Goal: Task Accomplishment & Management: Manage account settings

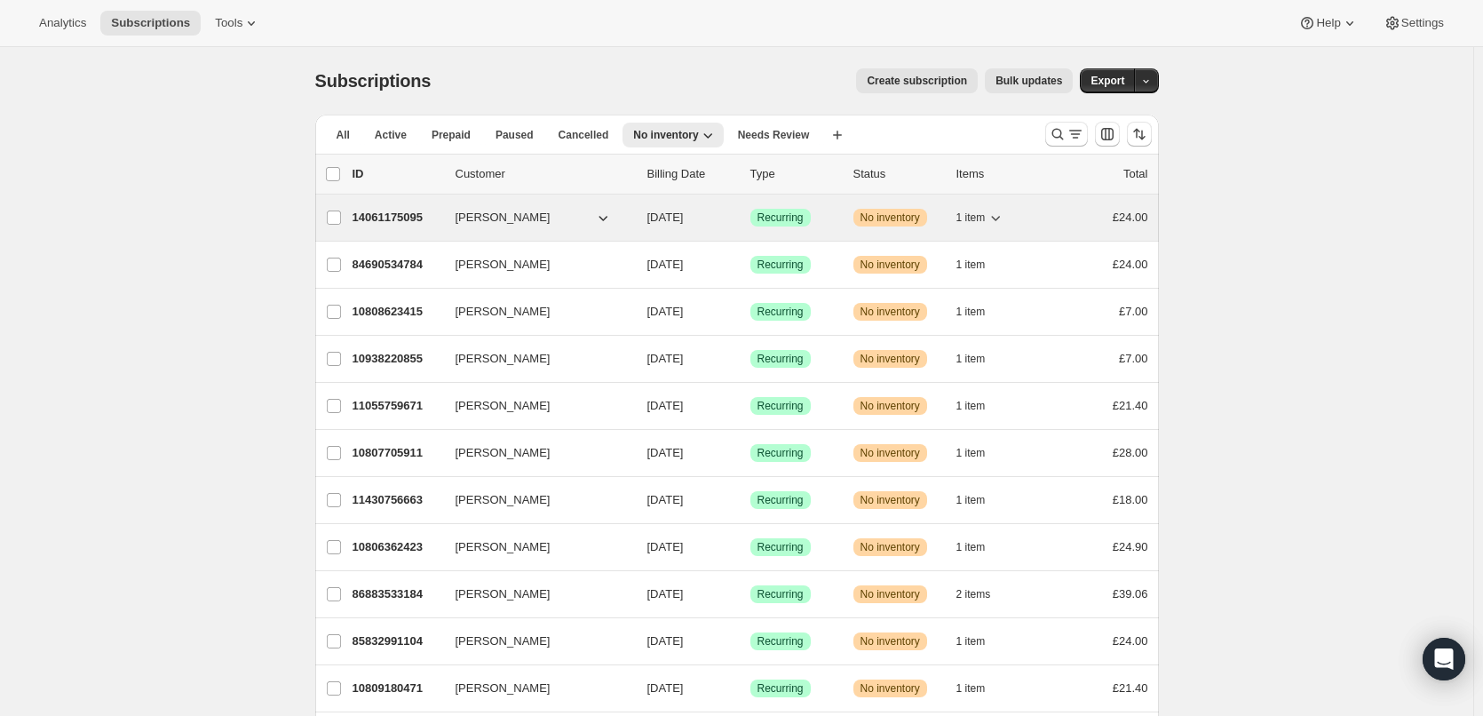
click at [417, 217] on p "14061175095" at bounding box center [397, 218] width 89 height 18
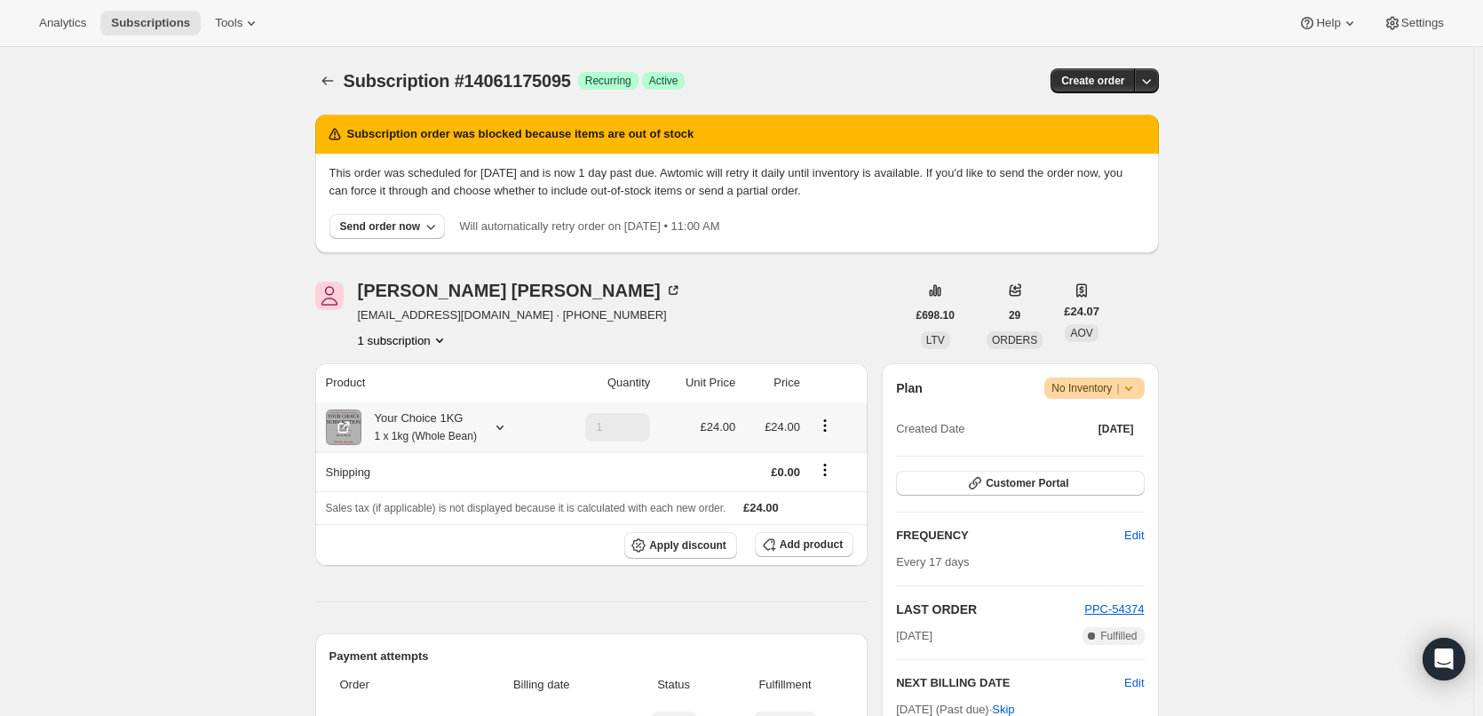
click at [420, 420] on div "Your Choice 1KG 1 x 1kg (Whole Bean)" at bounding box center [418, 427] width 115 height 36
click at [327, 83] on icon "Subscriptions" at bounding box center [328, 81] width 18 height 18
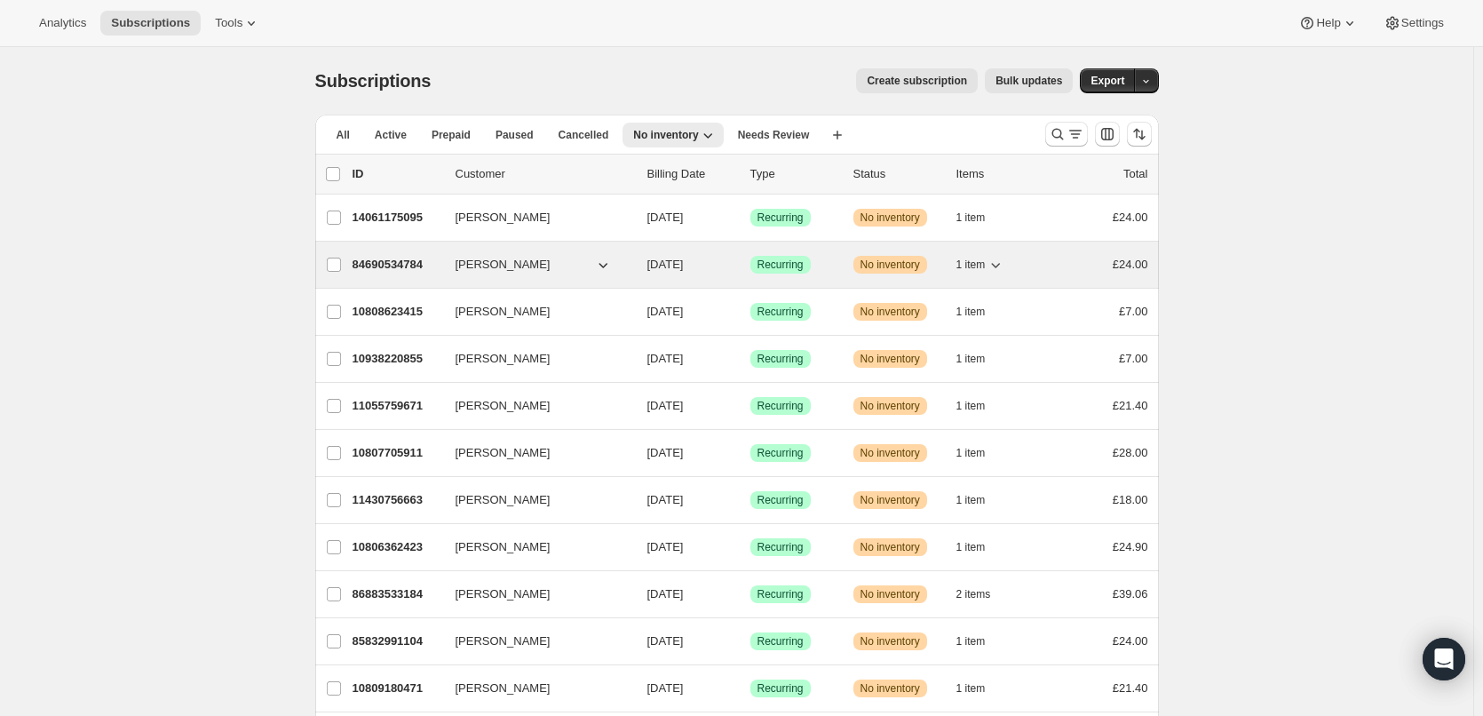
click at [405, 257] on p "84690534784" at bounding box center [397, 265] width 89 height 18
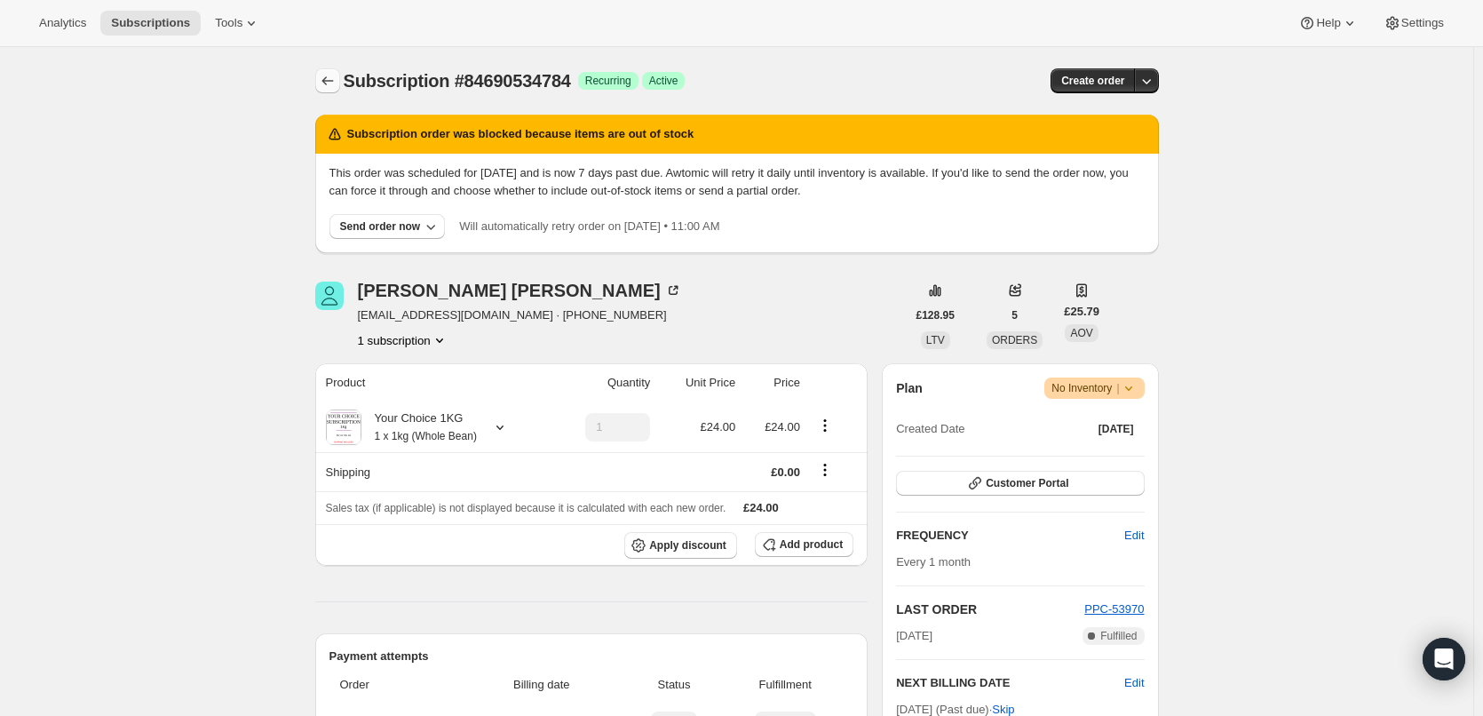
click at [335, 81] on icon "Subscriptions" at bounding box center [328, 81] width 18 height 18
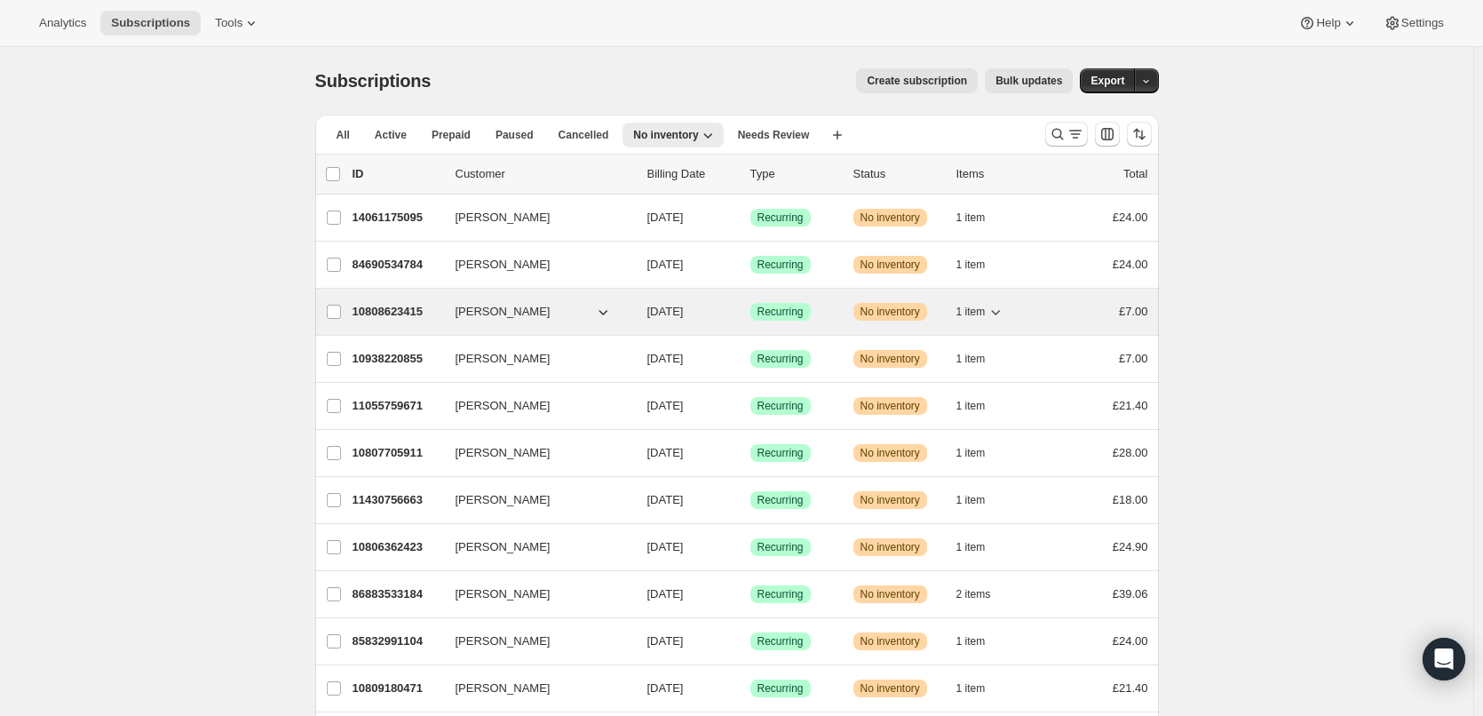
click at [389, 309] on p "10808623415" at bounding box center [397, 312] width 89 height 18
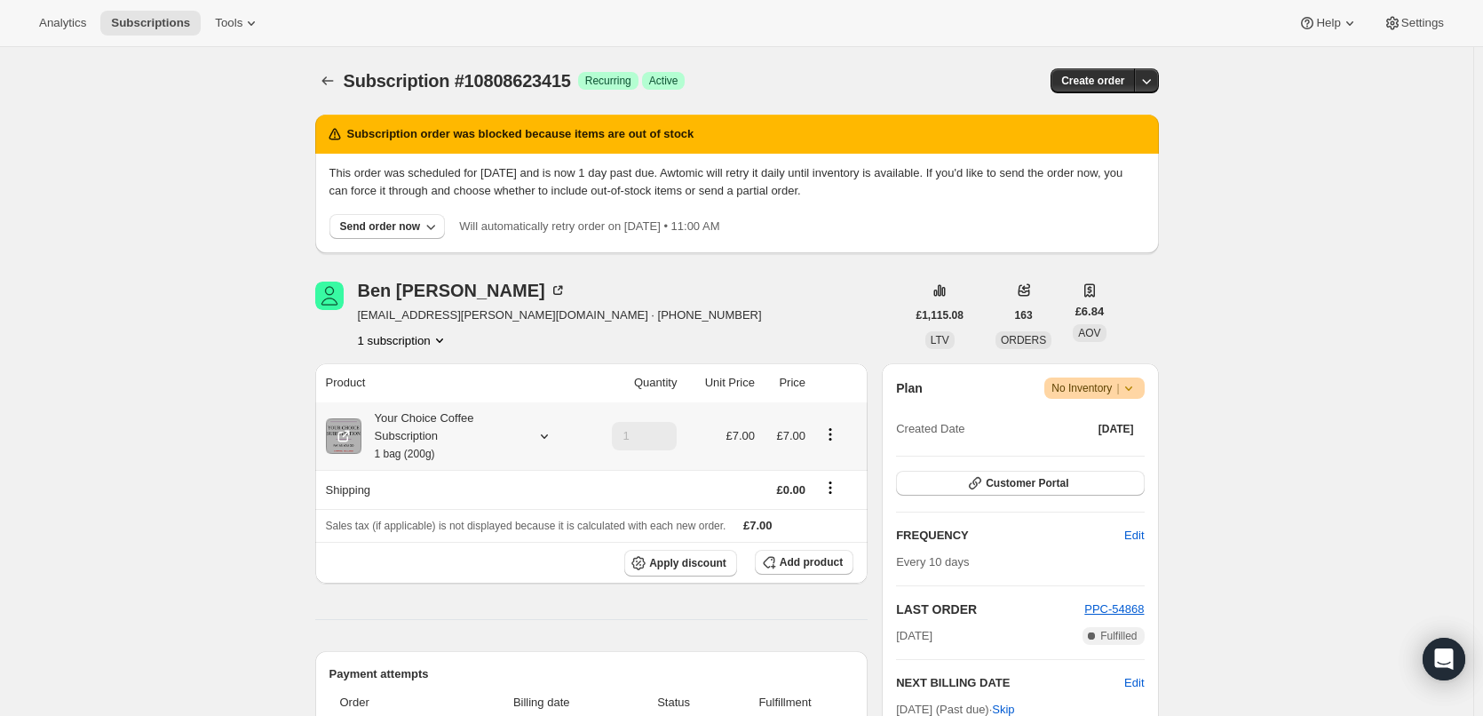
click at [440, 433] on div "Your Choice Coffee Subscription 1 bag (200g)" at bounding box center [441, 435] width 160 height 53
click at [335, 75] on icon "Subscriptions" at bounding box center [328, 81] width 18 height 18
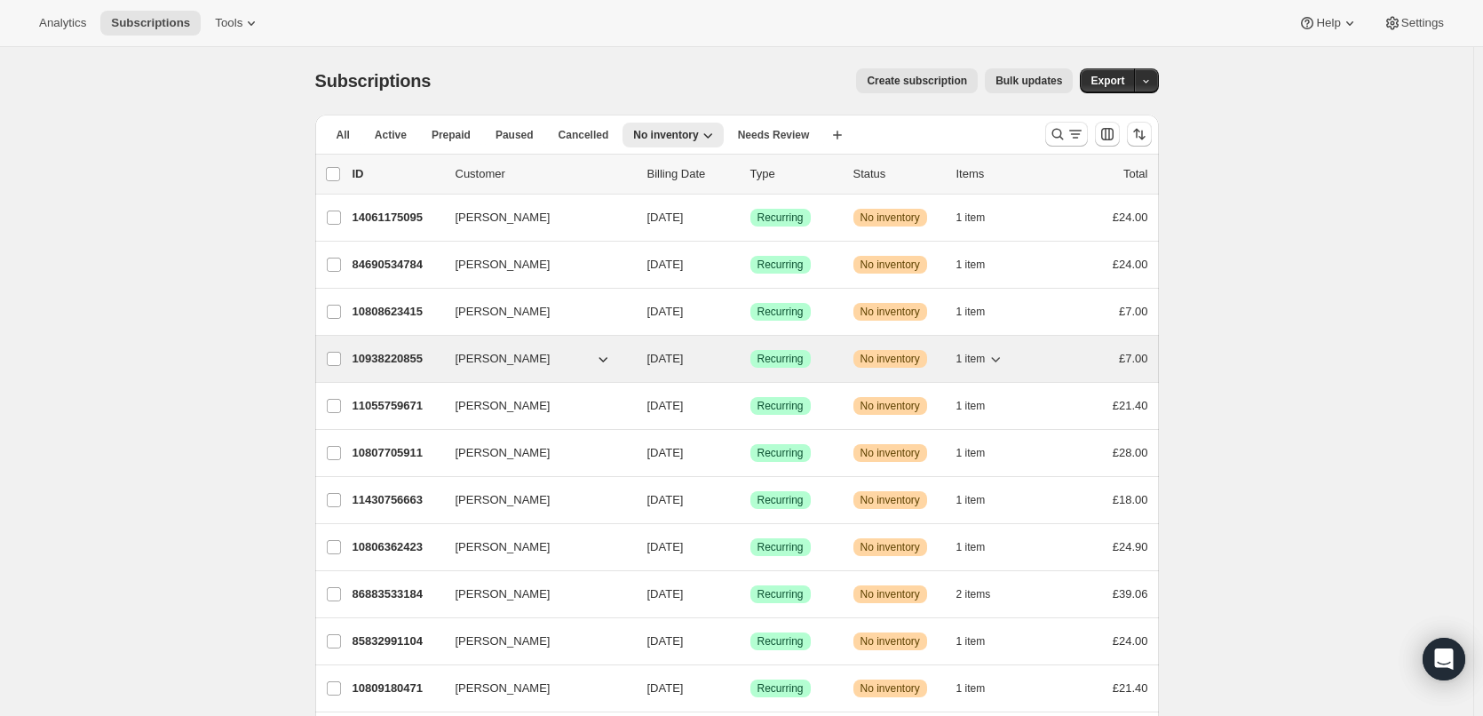
click at [384, 353] on p "10938220855" at bounding box center [397, 359] width 89 height 18
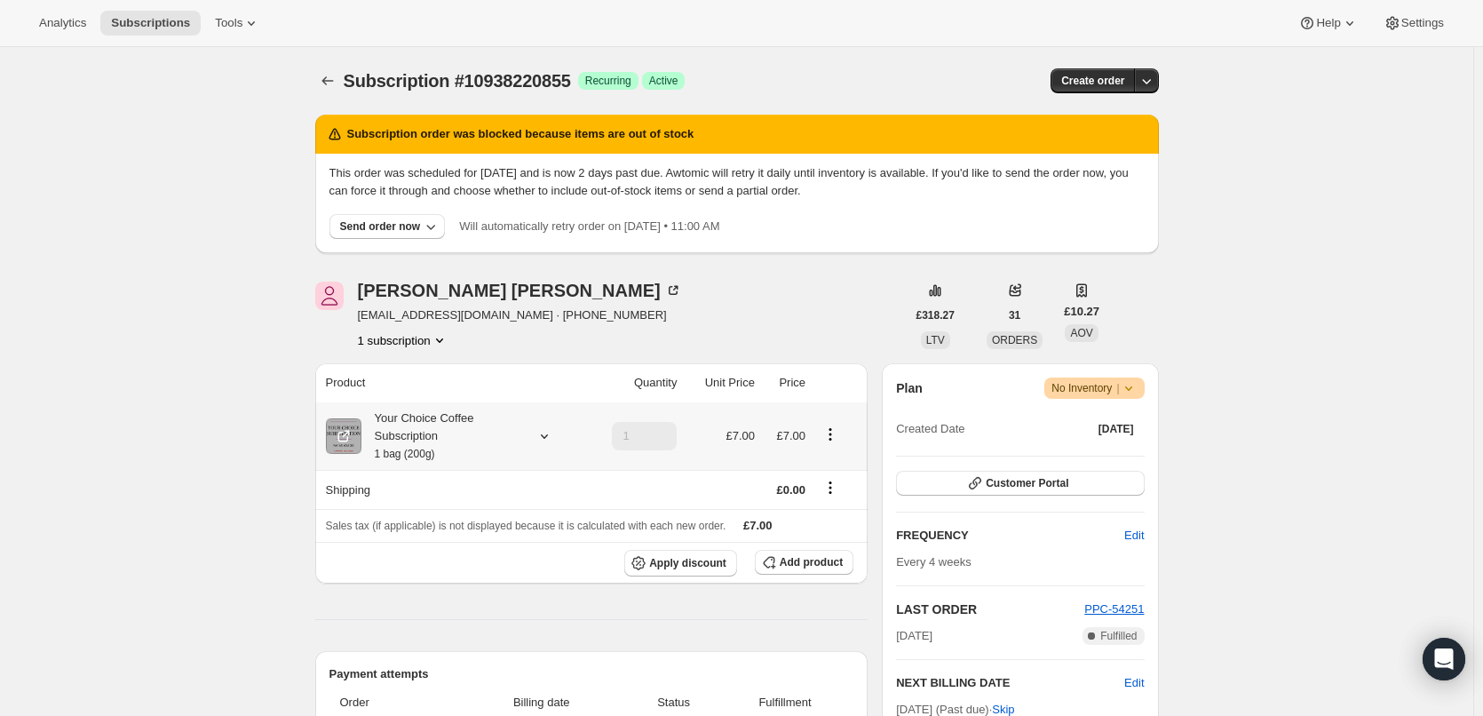
click at [466, 420] on div "Your Choice Coffee Subscription 1 bag (200g)" at bounding box center [441, 435] width 160 height 53
click at [323, 87] on icon "Subscriptions" at bounding box center [328, 81] width 18 height 18
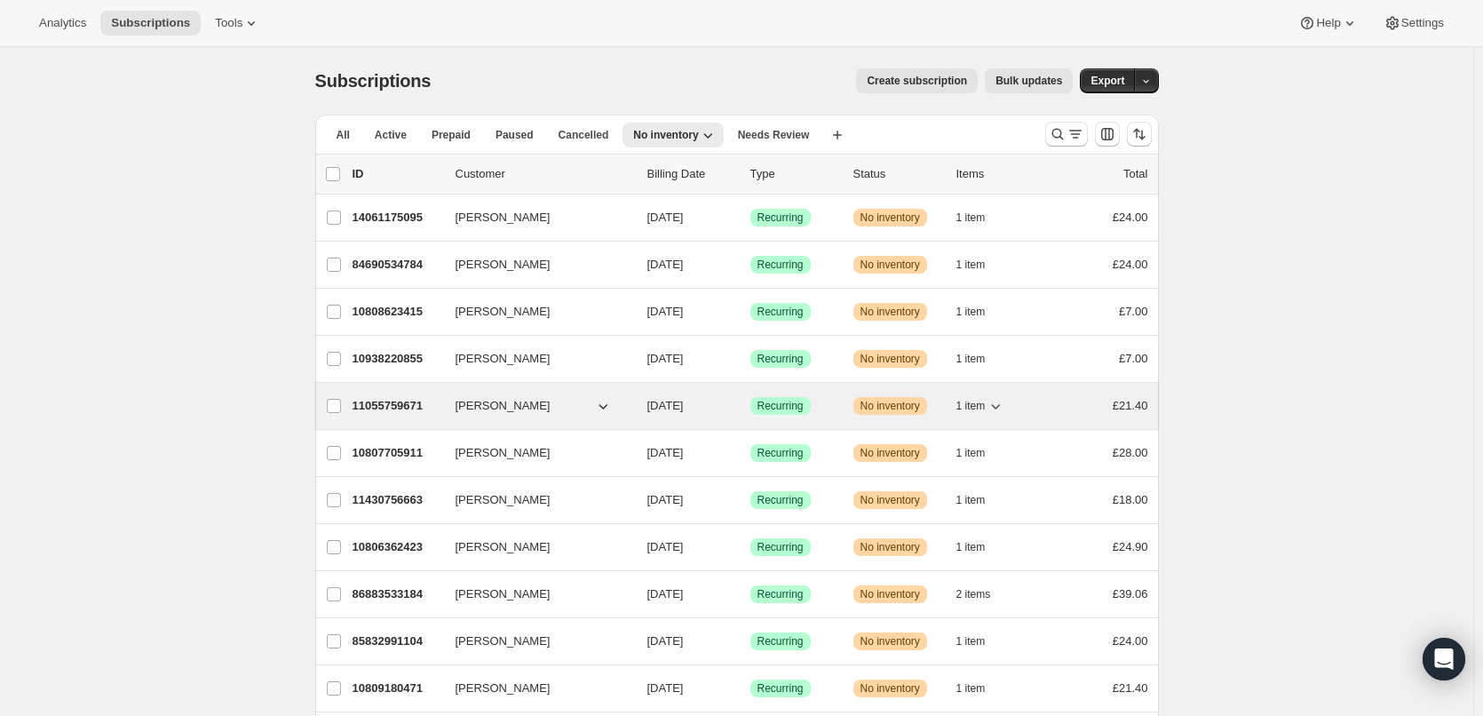
click at [415, 401] on p "11055759671" at bounding box center [397, 406] width 89 height 18
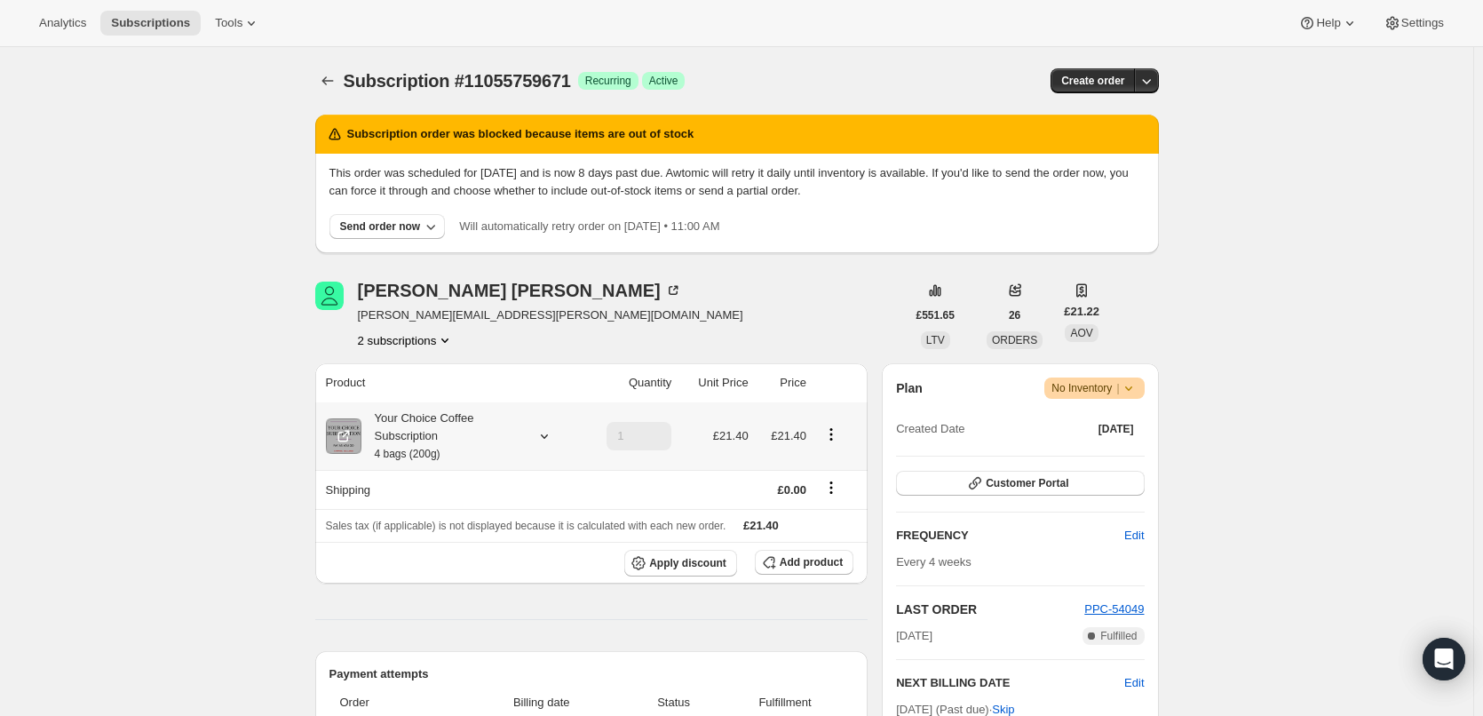
click at [422, 436] on div "Your Choice Coffee Subscription 4 bags (200g)" at bounding box center [441, 435] width 160 height 53
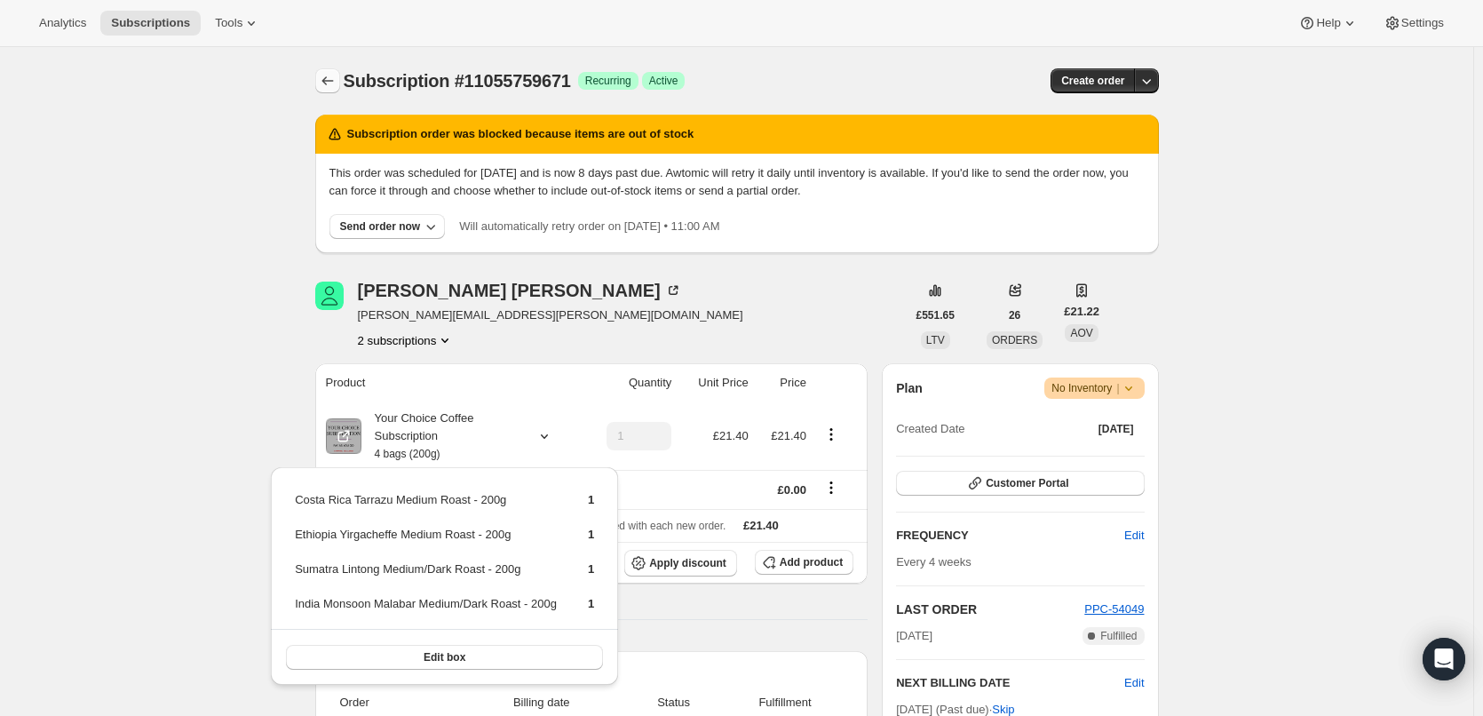
click at [333, 80] on icon "Subscriptions" at bounding box center [328, 81] width 18 height 18
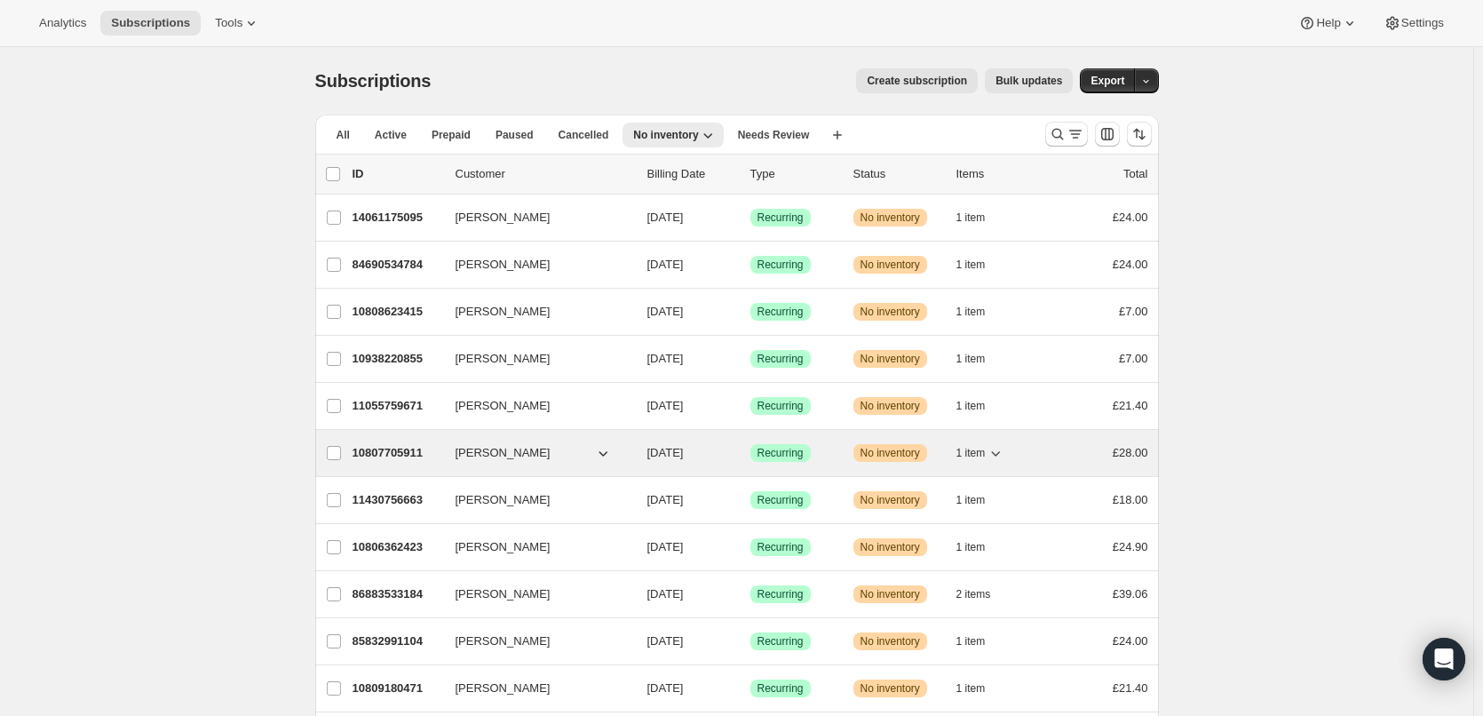
click at [408, 448] on p "10807705911" at bounding box center [397, 453] width 89 height 18
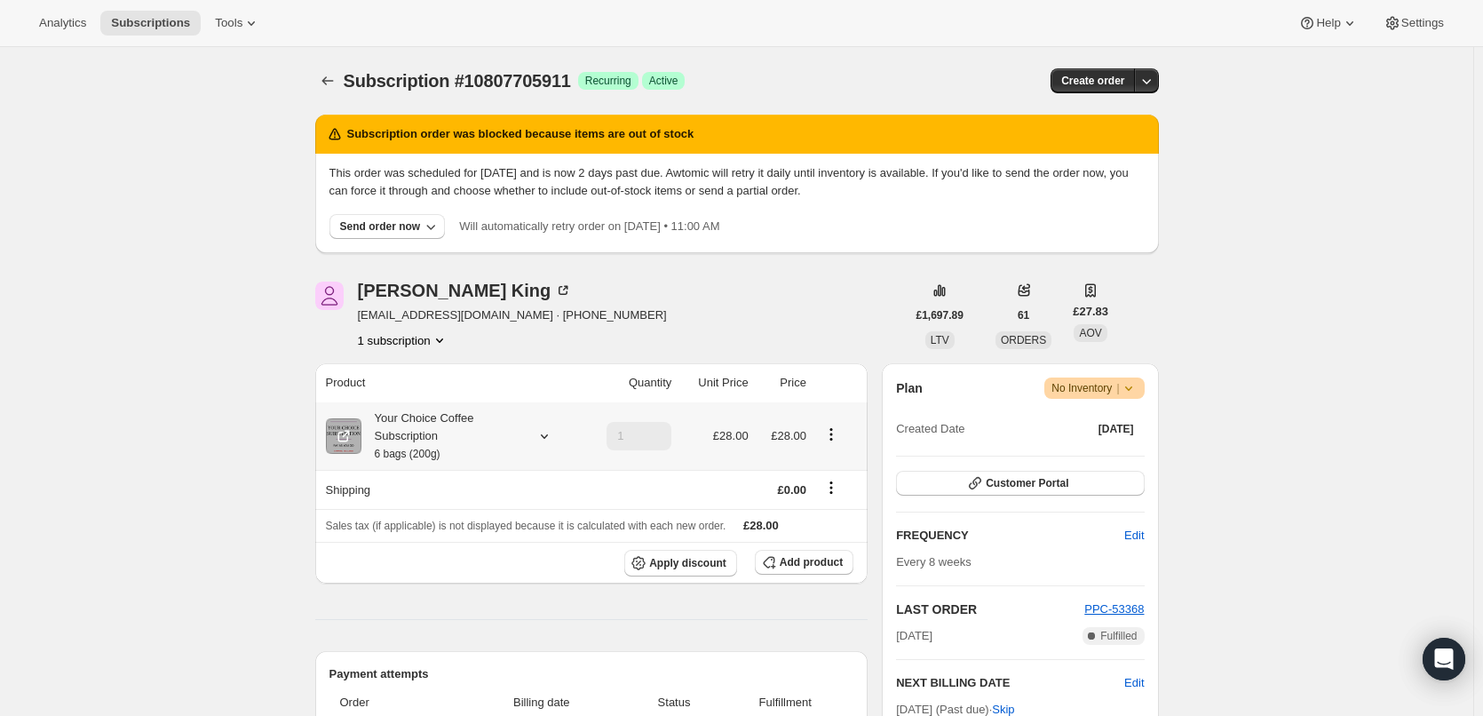
click at [474, 424] on div "Your Choice Coffee Subscription 6 bags (200g)" at bounding box center [441, 435] width 160 height 53
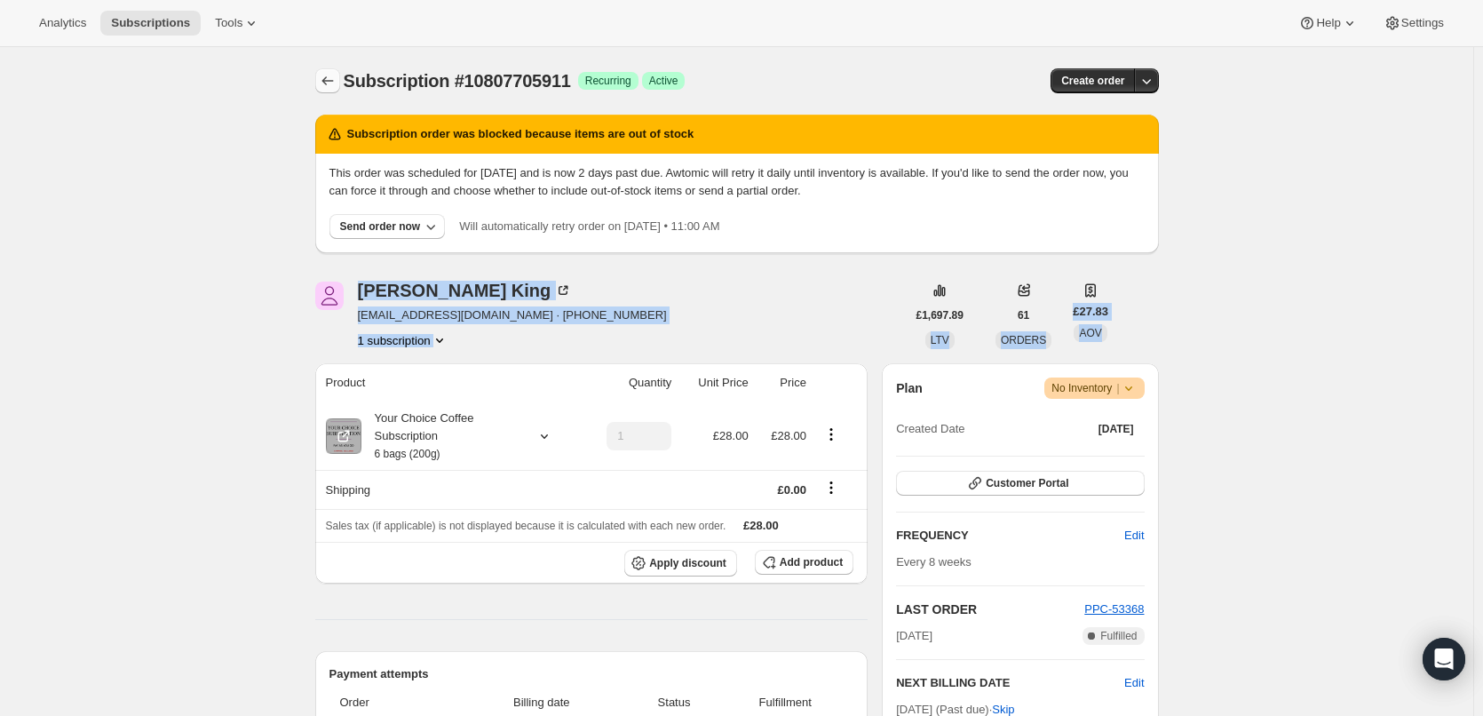
click at [329, 83] on icon "Subscriptions" at bounding box center [328, 81] width 18 height 18
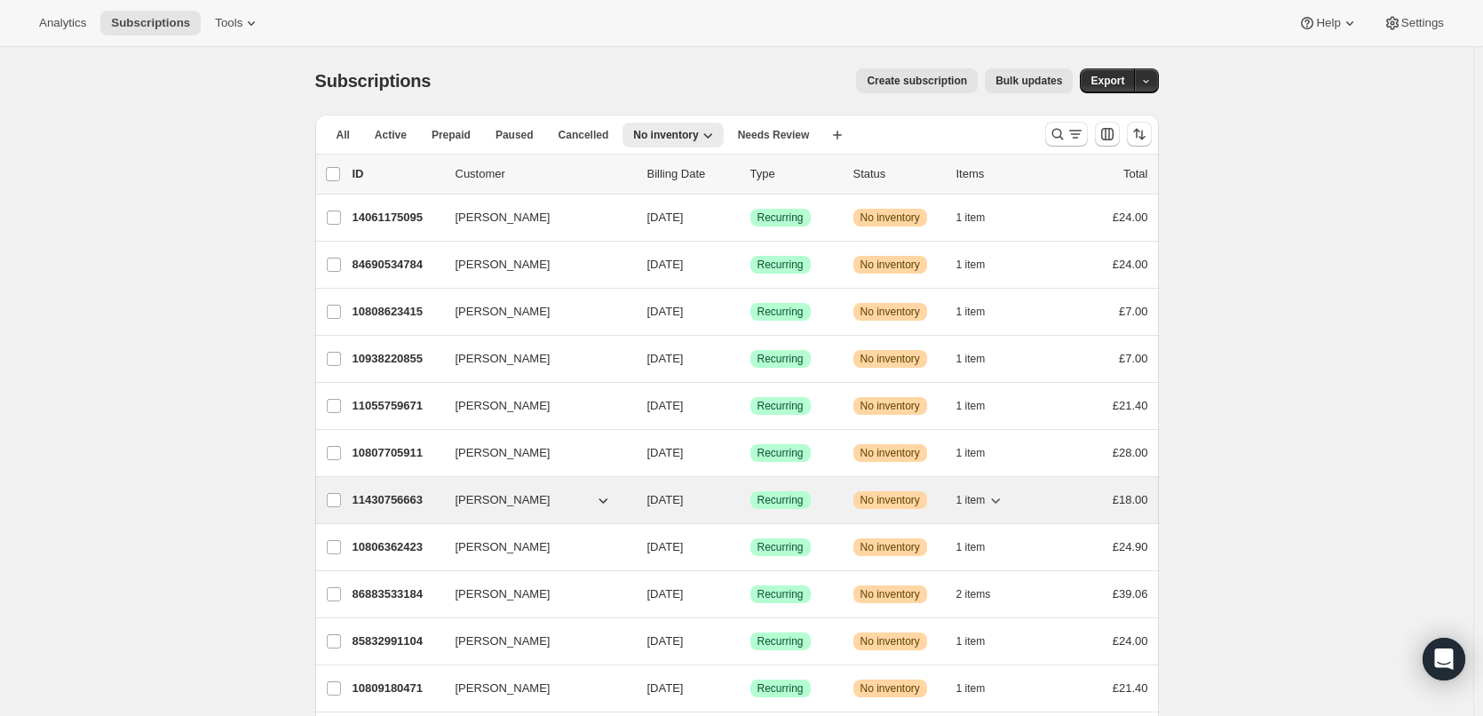
click at [394, 503] on p "11430756663" at bounding box center [397, 500] width 89 height 18
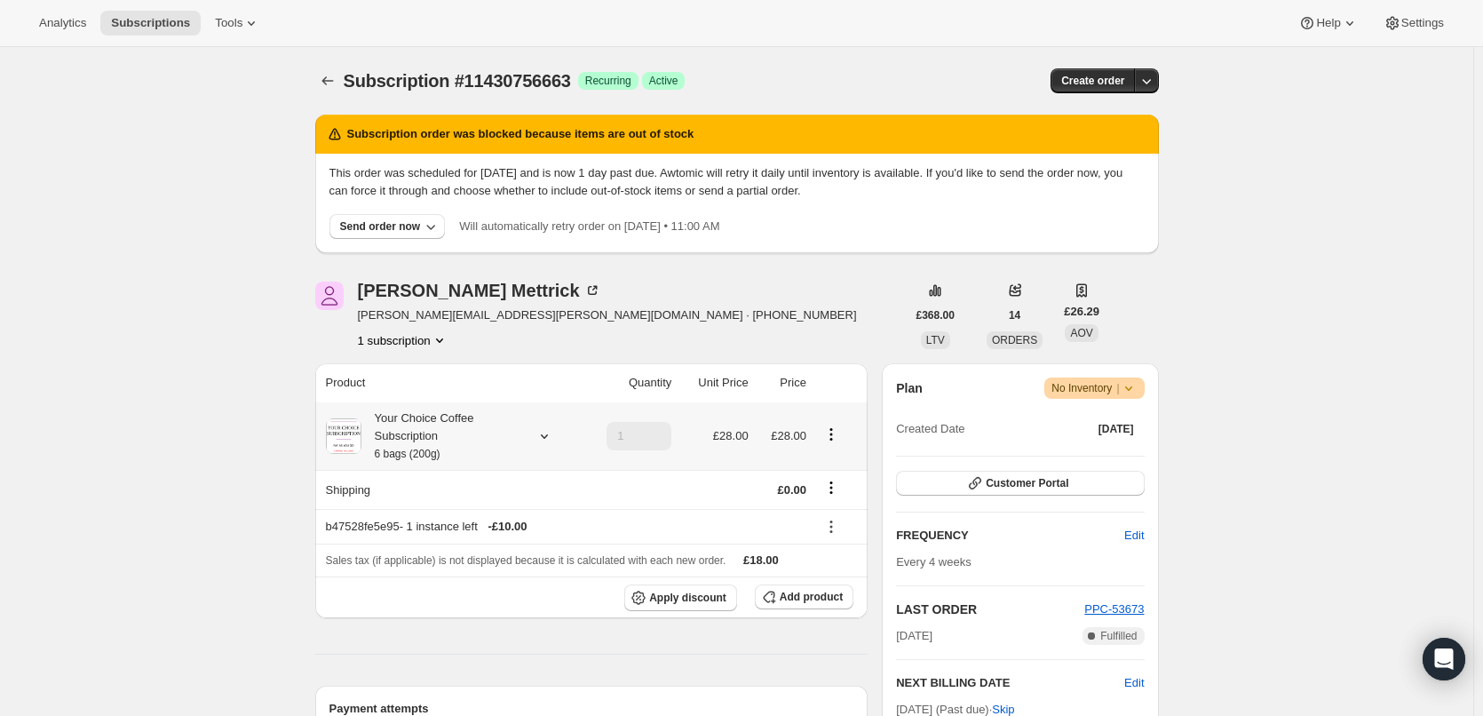
click at [453, 432] on div "Your Choice Coffee Subscription 6 bags (200g)" at bounding box center [441, 435] width 160 height 53
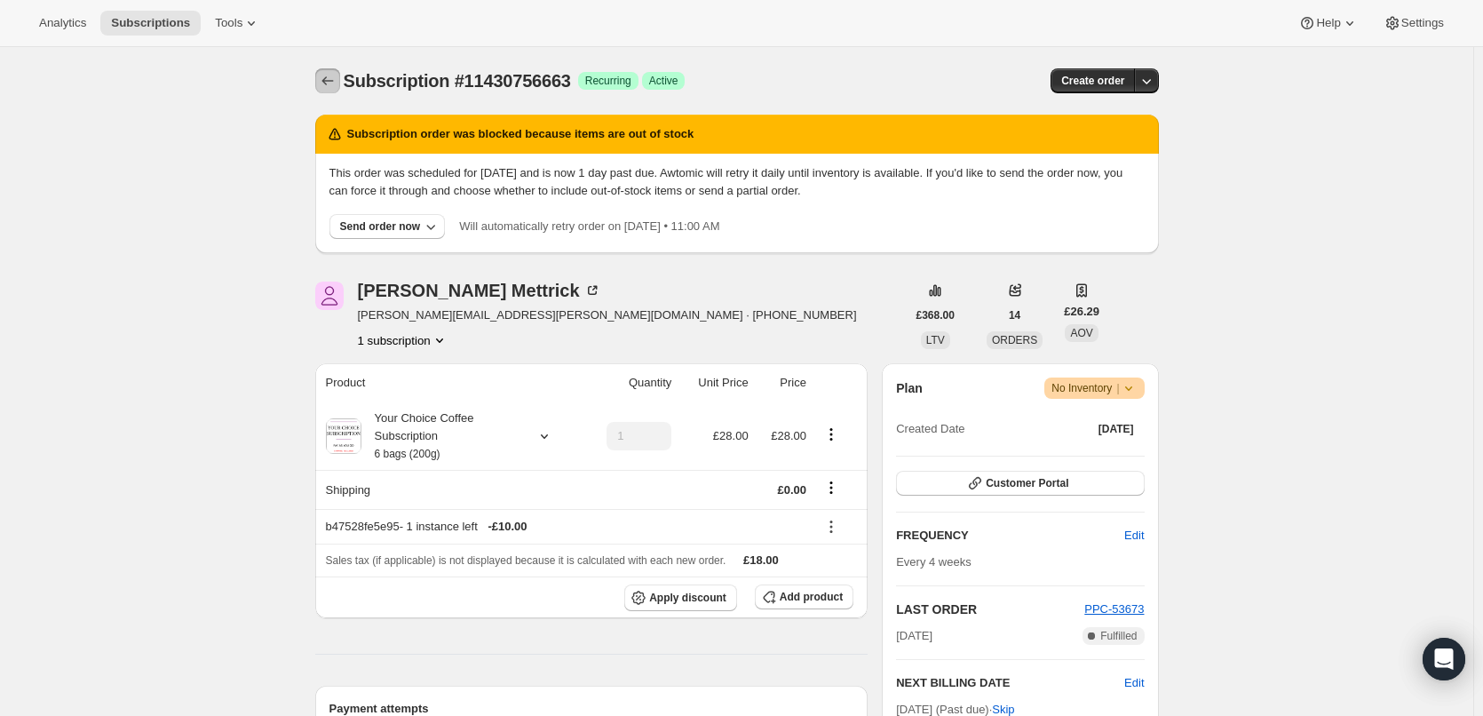
click at [333, 85] on icon "Subscriptions" at bounding box center [328, 81] width 18 height 18
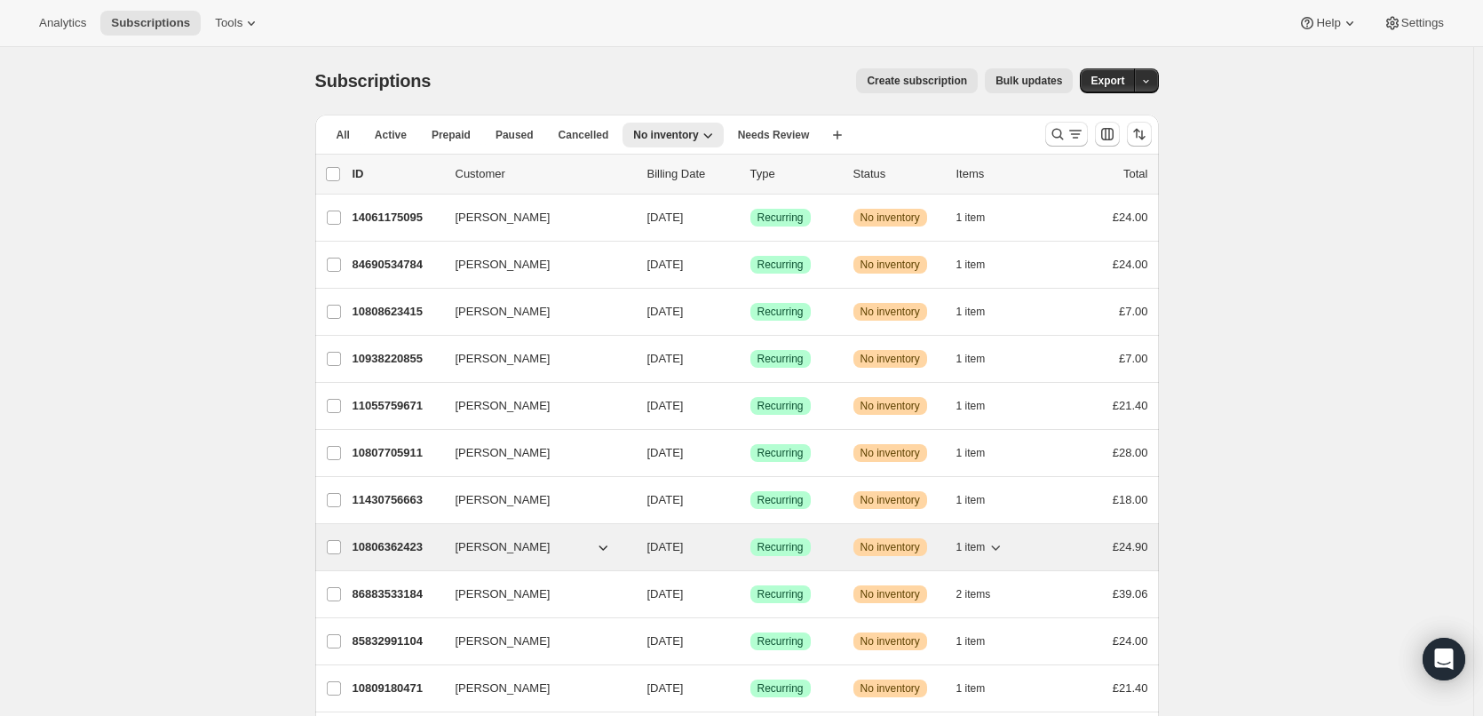
click at [395, 545] on p "10806362423" at bounding box center [397, 547] width 89 height 18
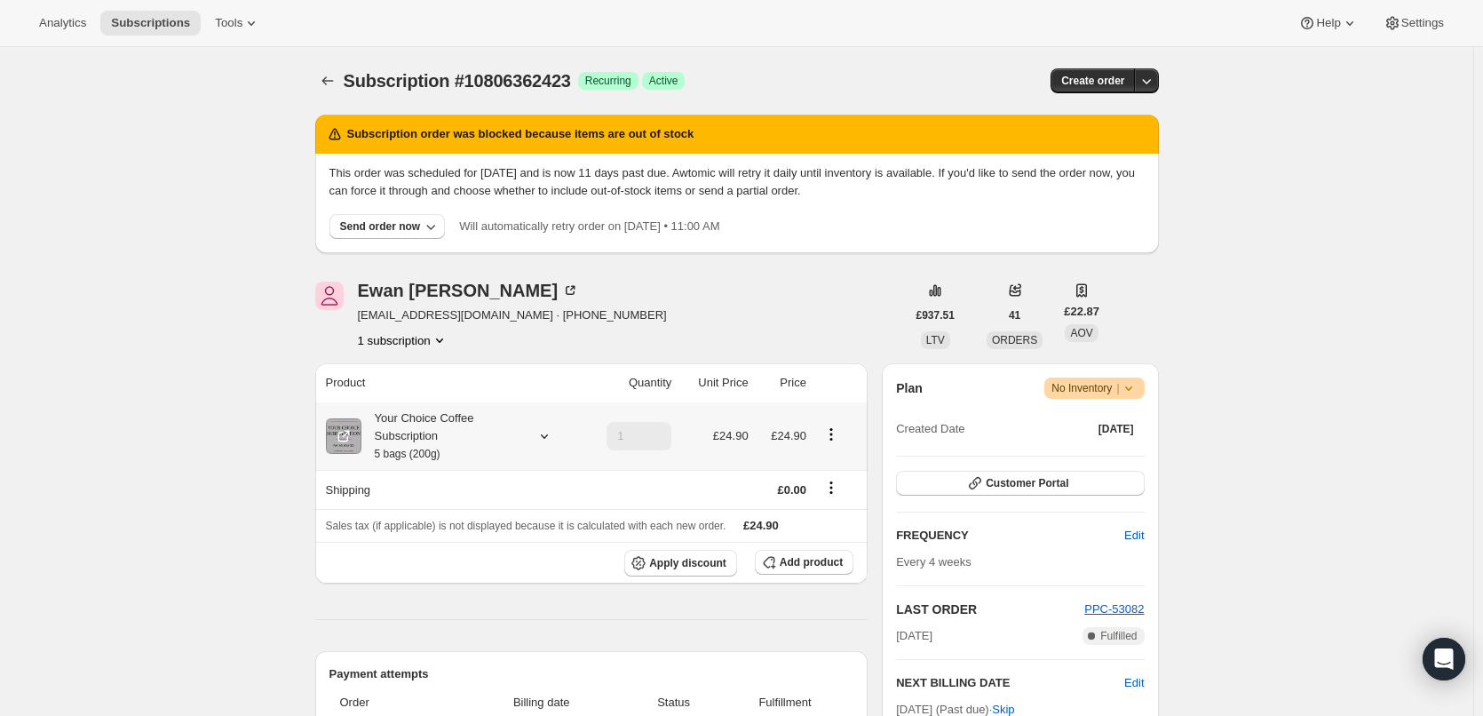
click at [426, 431] on div "Your Choice Coffee Subscription 5 bags (200g)" at bounding box center [441, 435] width 160 height 53
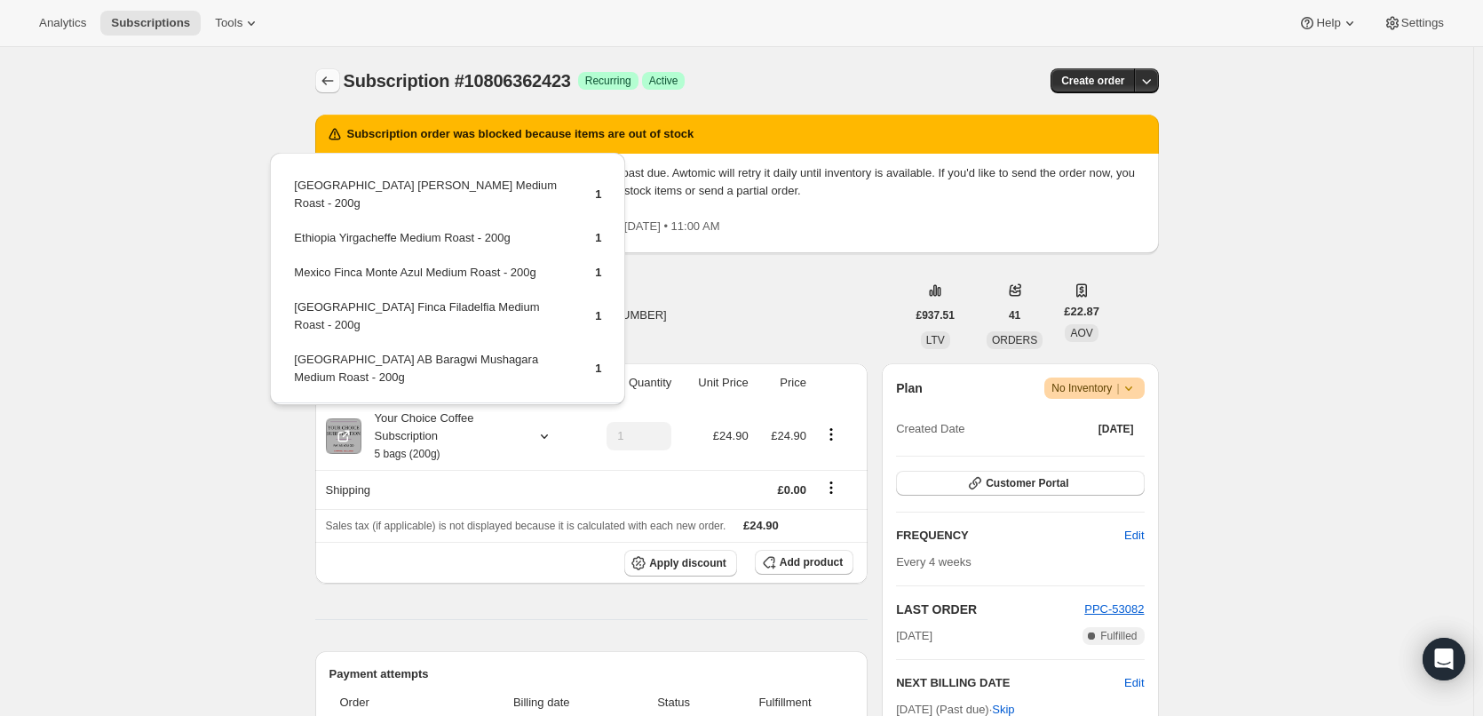
click at [337, 74] on icon "Subscriptions" at bounding box center [328, 81] width 18 height 18
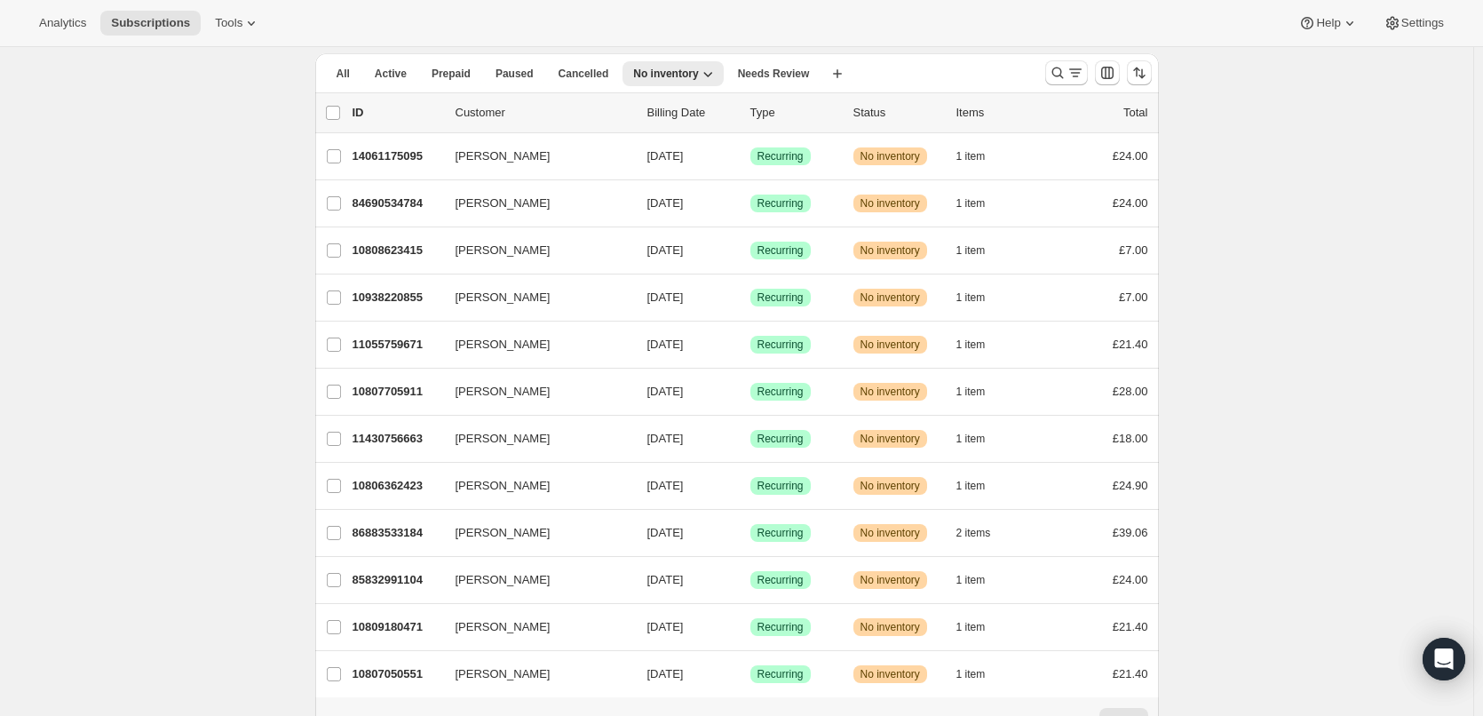
scroll to position [155, 0]
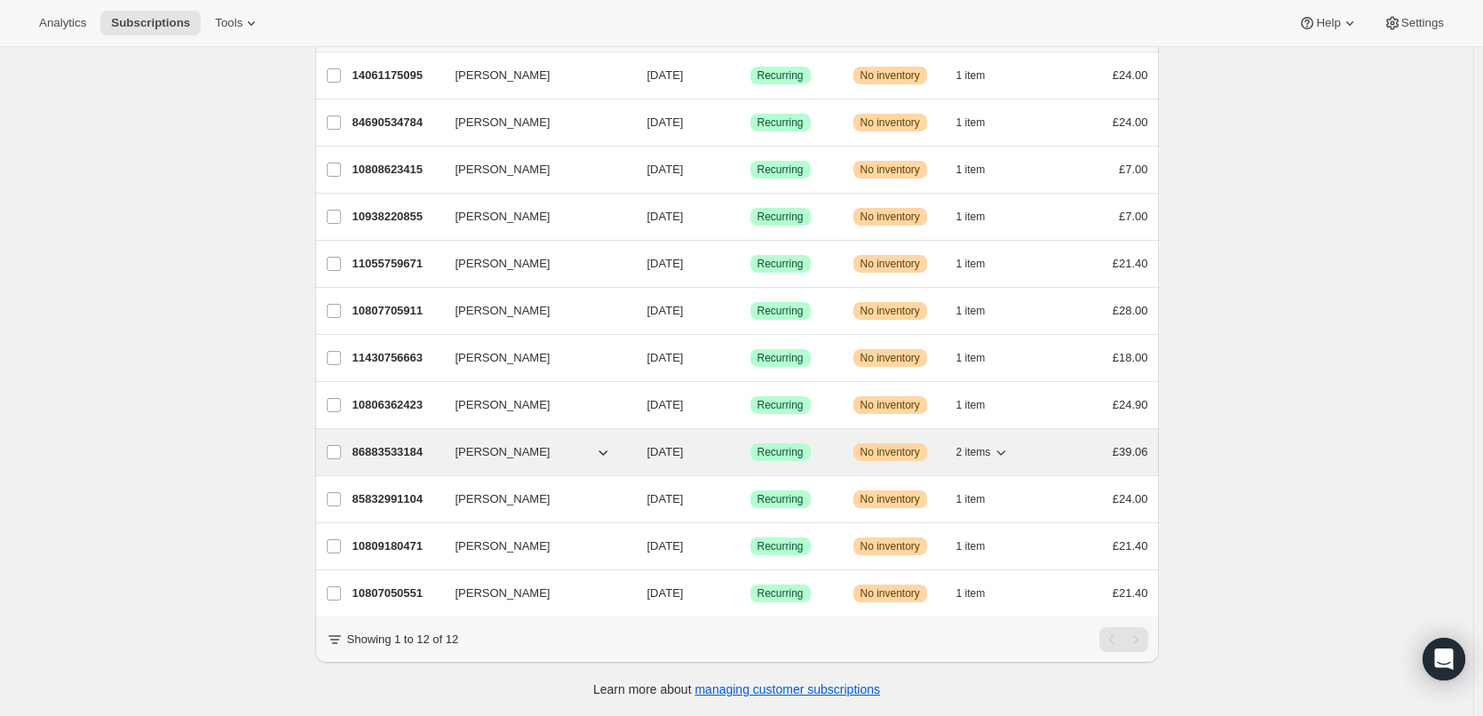
click at [406, 443] on p "86883533184" at bounding box center [397, 452] width 89 height 18
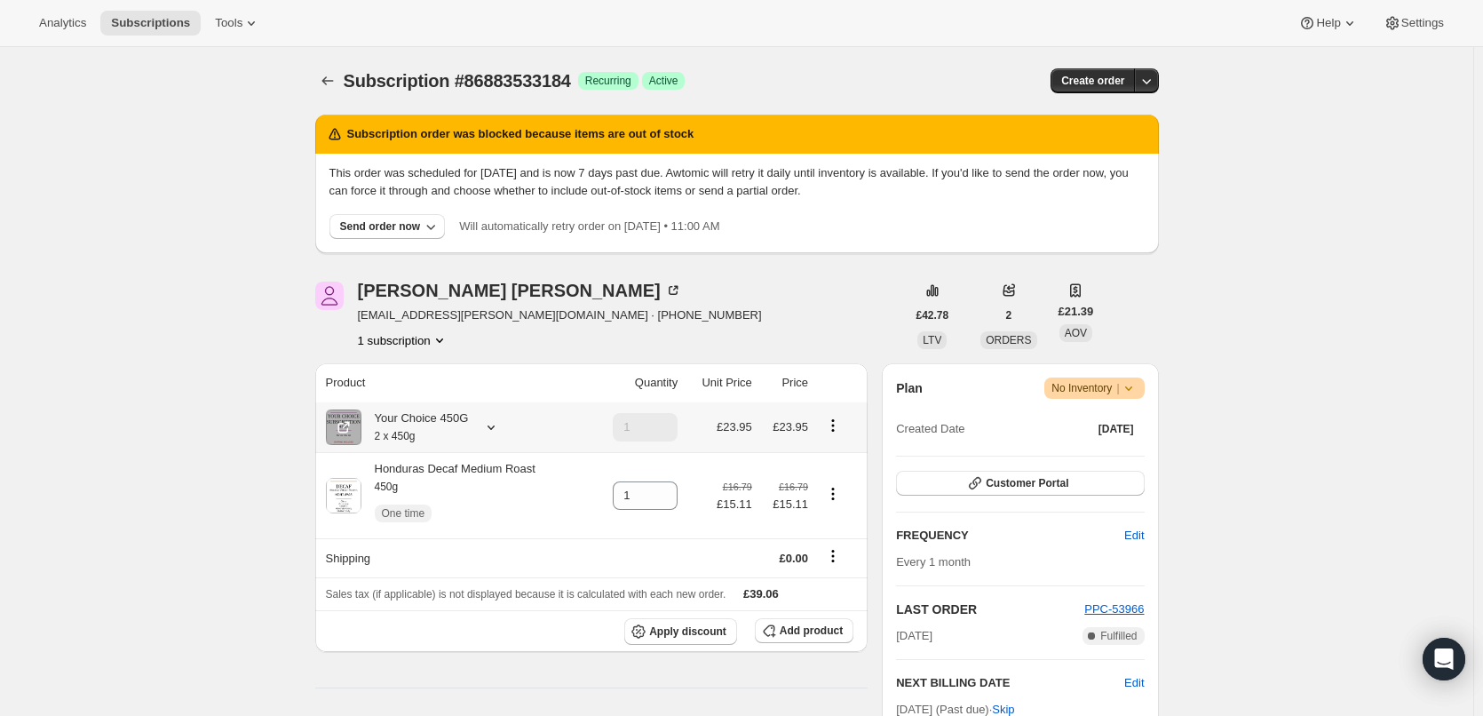
click at [394, 436] on small "2 x 450g" at bounding box center [395, 436] width 41 height 12
click at [328, 77] on icon "Subscriptions" at bounding box center [328, 81] width 18 height 18
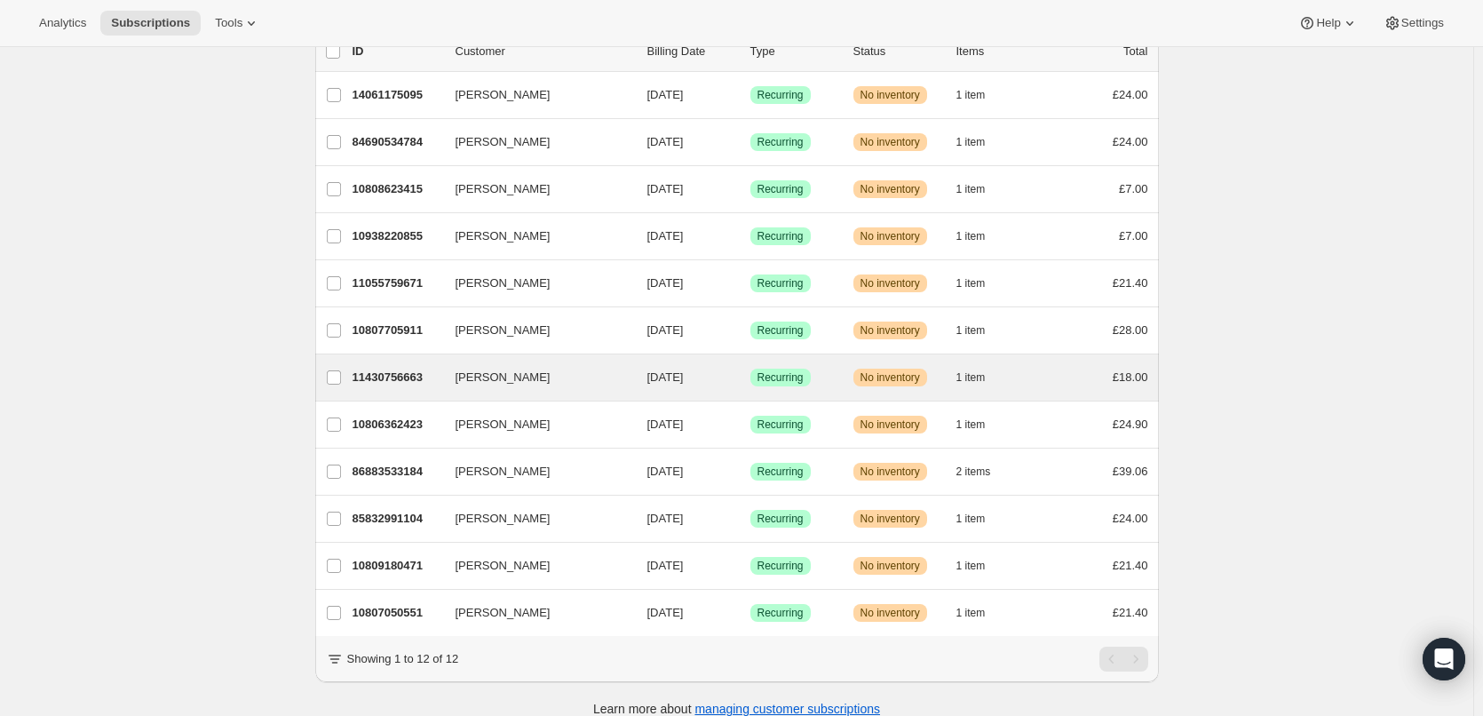
scroll to position [155, 0]
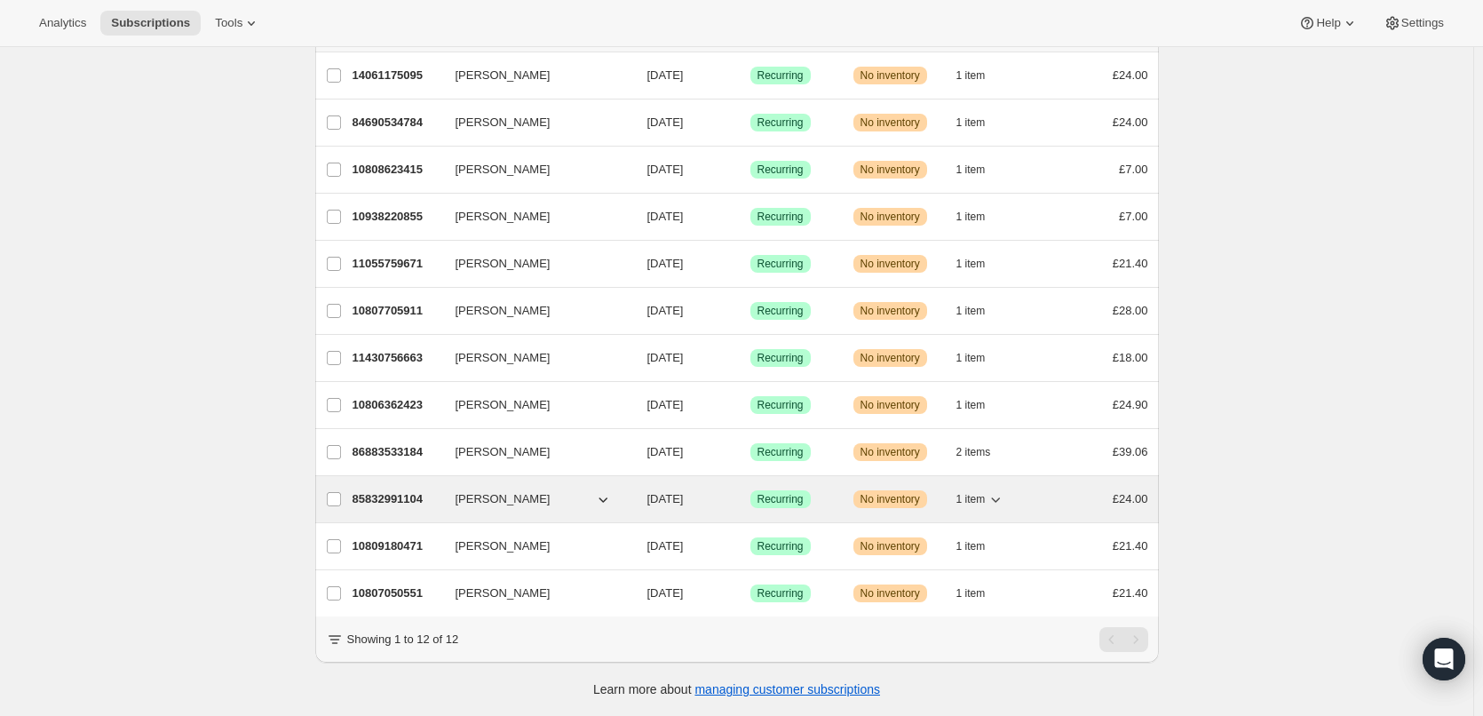
click at [400, 490] on p "85832991104" at bounding box center [397, 499] width 89 height 18
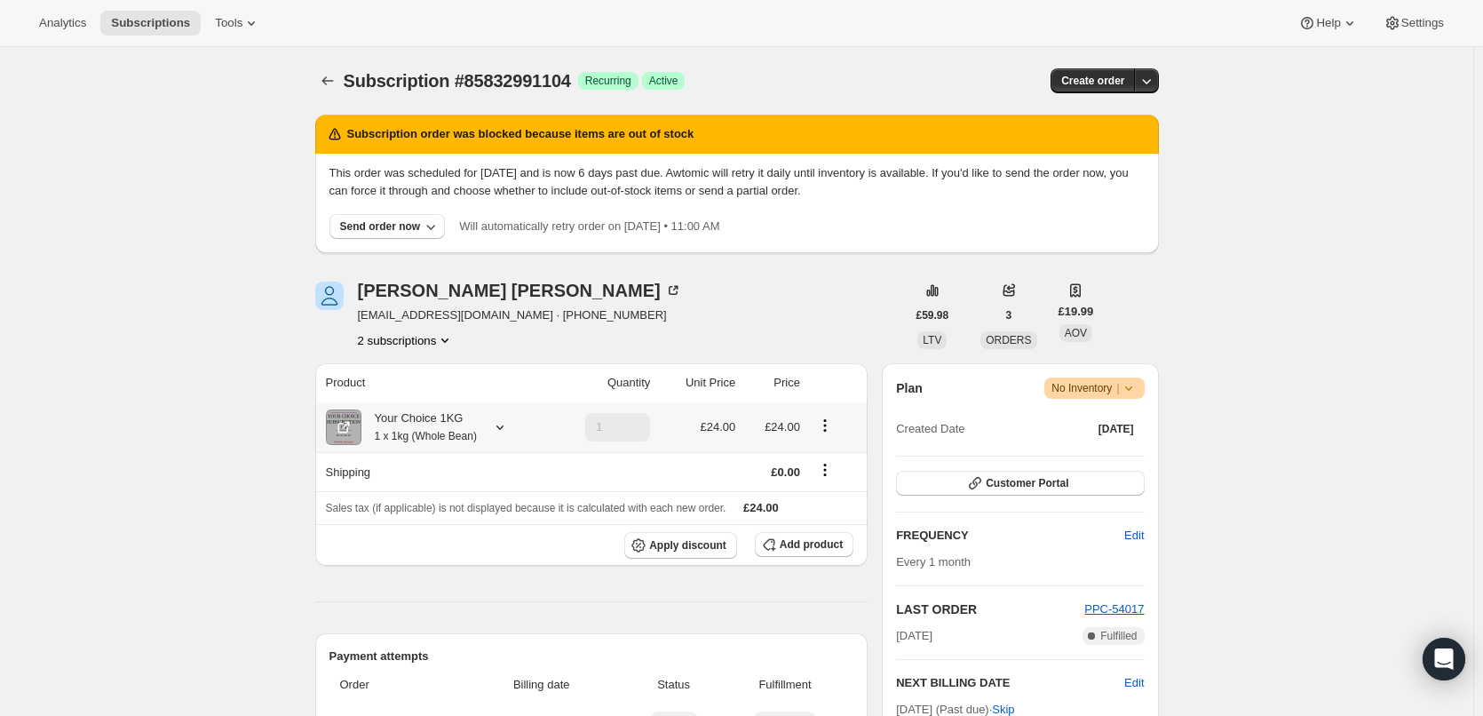
click at [449, 430] on small "1 x 1kg (Whole Bean)" at bounding box center [426, 436] width 102 height 12
click at [336, 82] on icon "Subscriptions" at bounding box center [328, 81] width 18 height 18
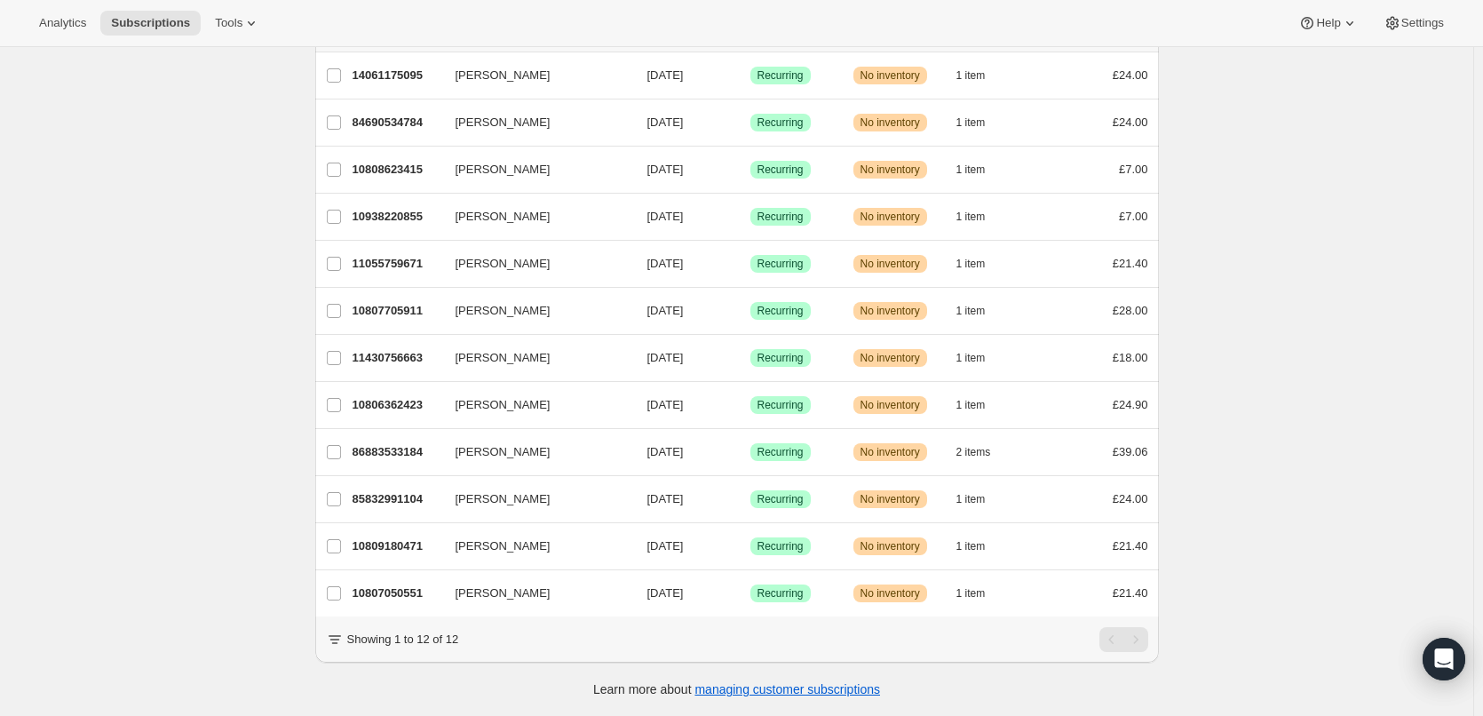
scroll to position [155, 0]
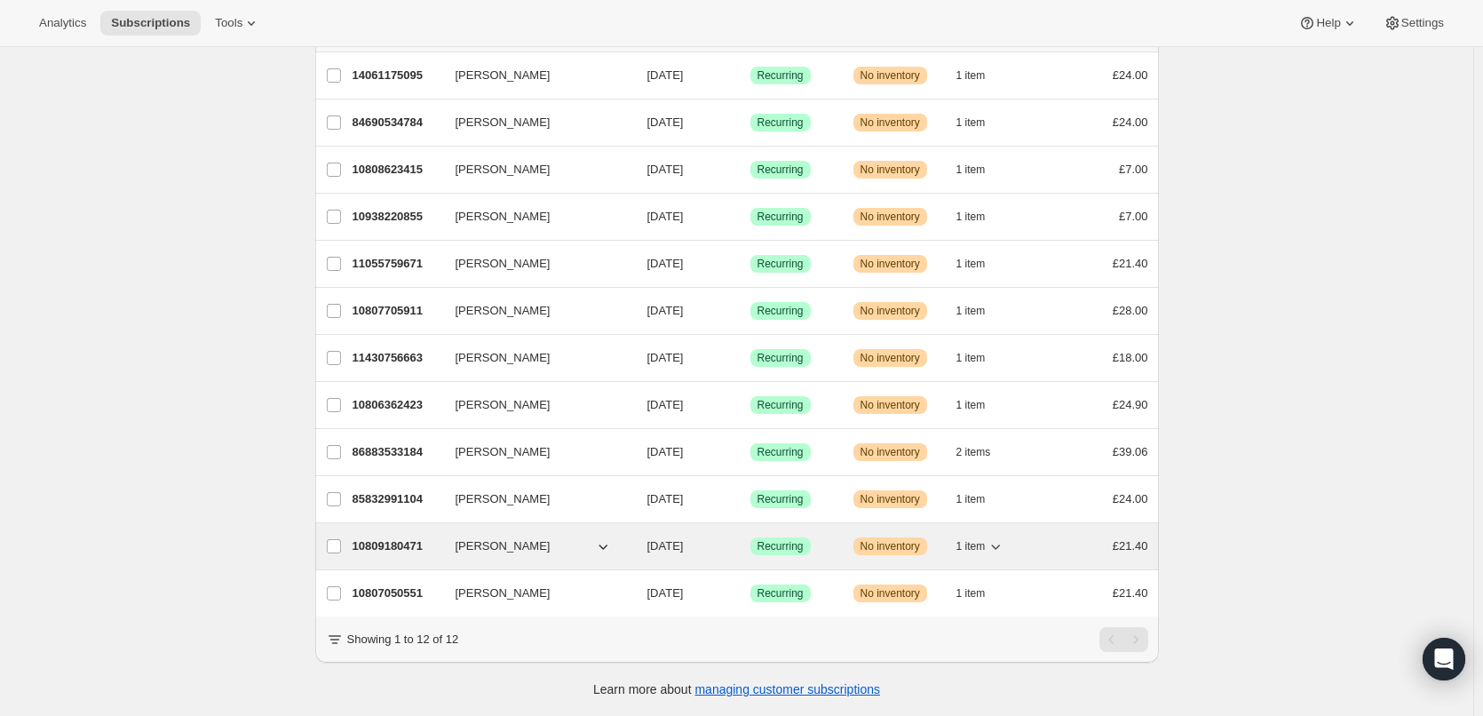
click at [373, 537] on p "10809180471" at bounding box center [397, 546] width 89 height 18
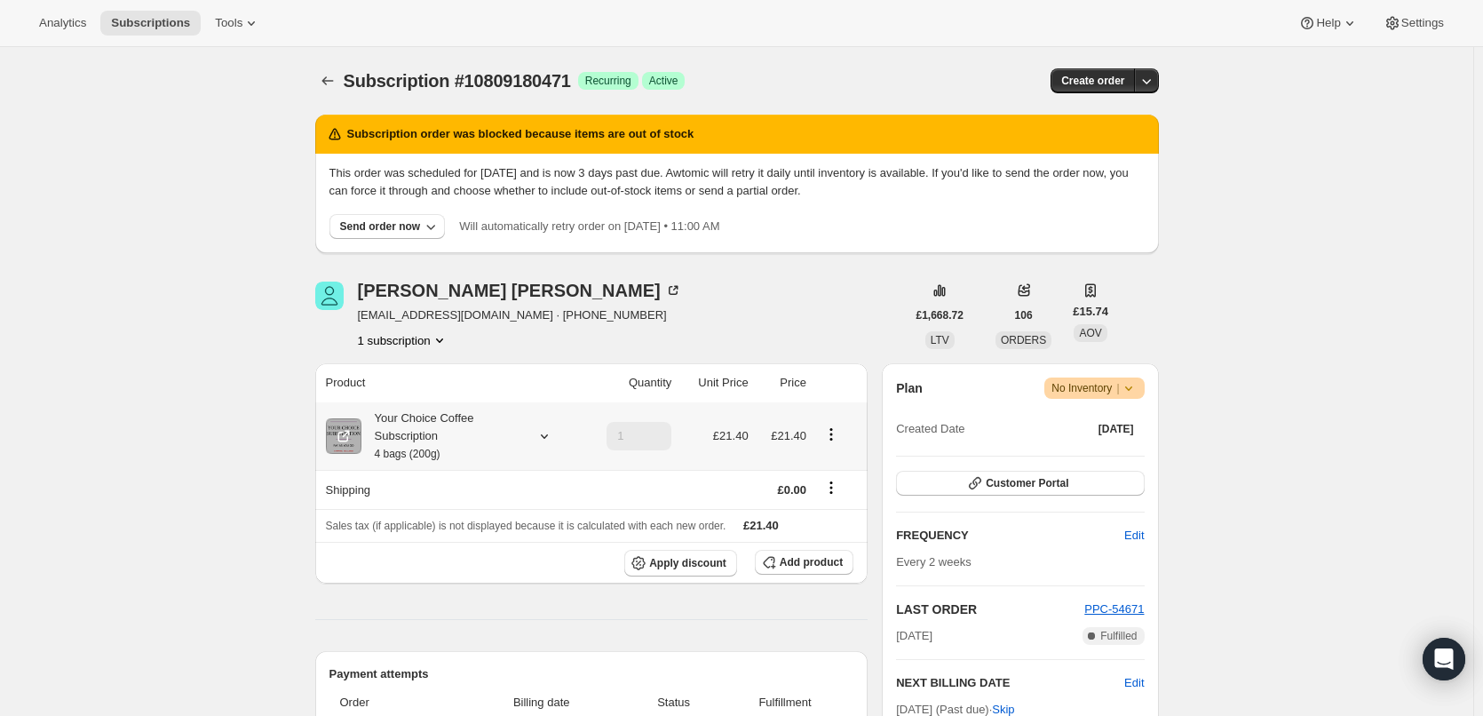
click at [428, 418] on div "Your Choice Coffee Subscription 4 bags (200g)" at bounding box center [441, 435] width 160 height 53
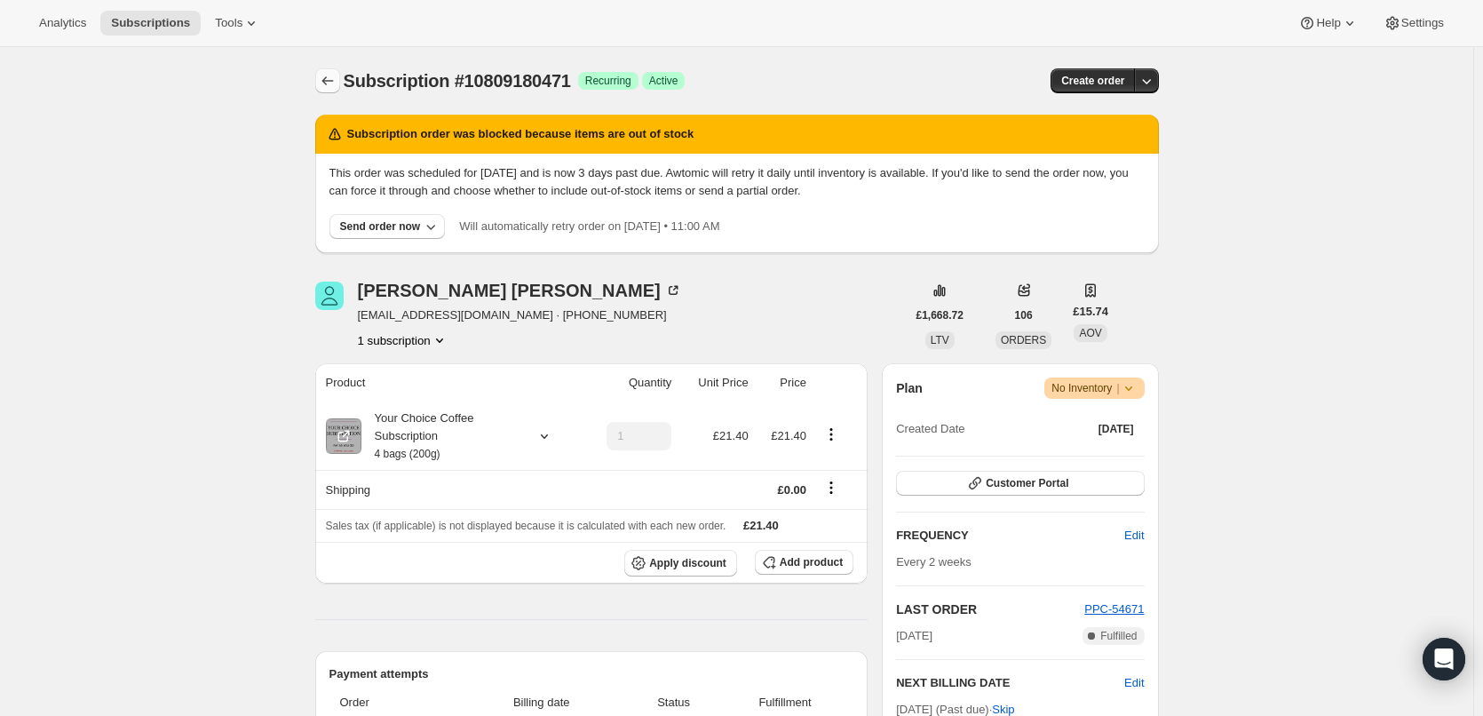
click at [334, 71] on button "Subscriptions" at bounding box center [327, 80] width 25 height 25
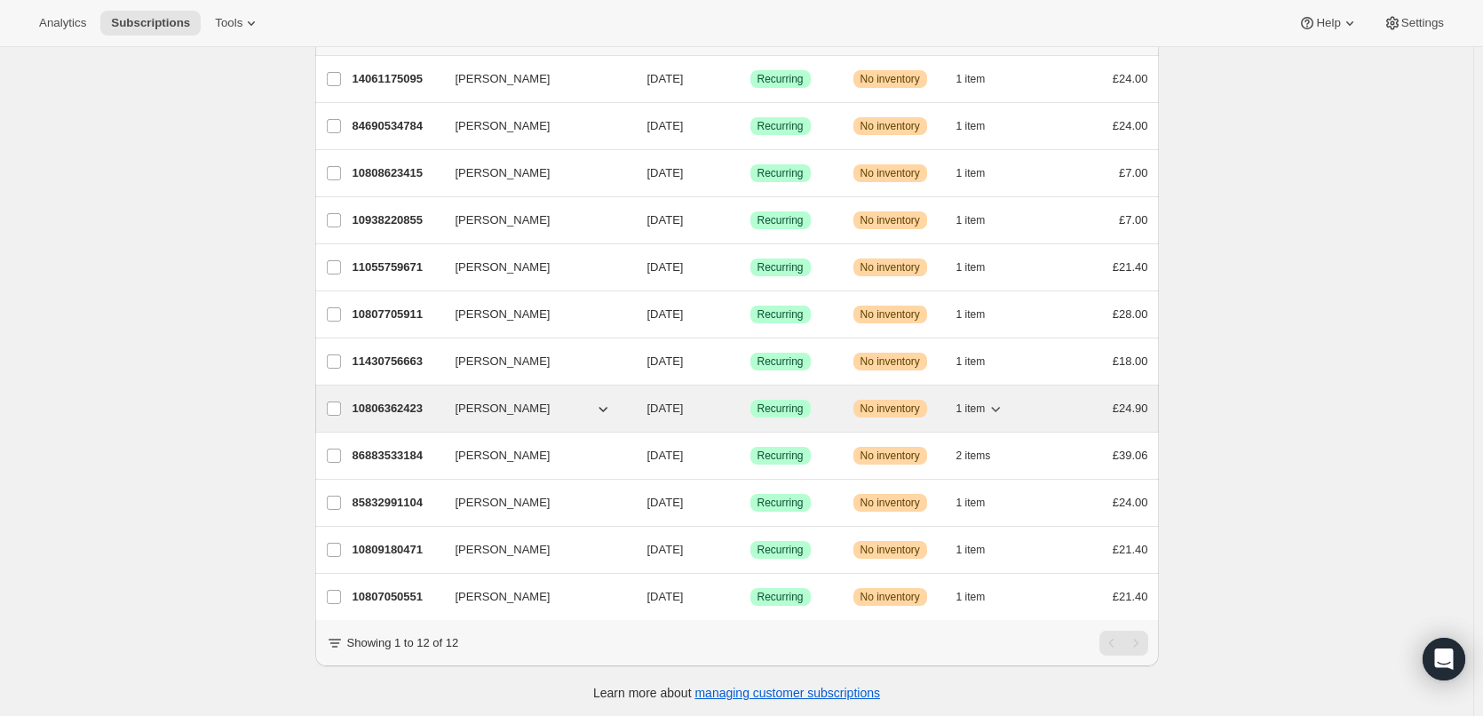
scroll to position [155, 0]
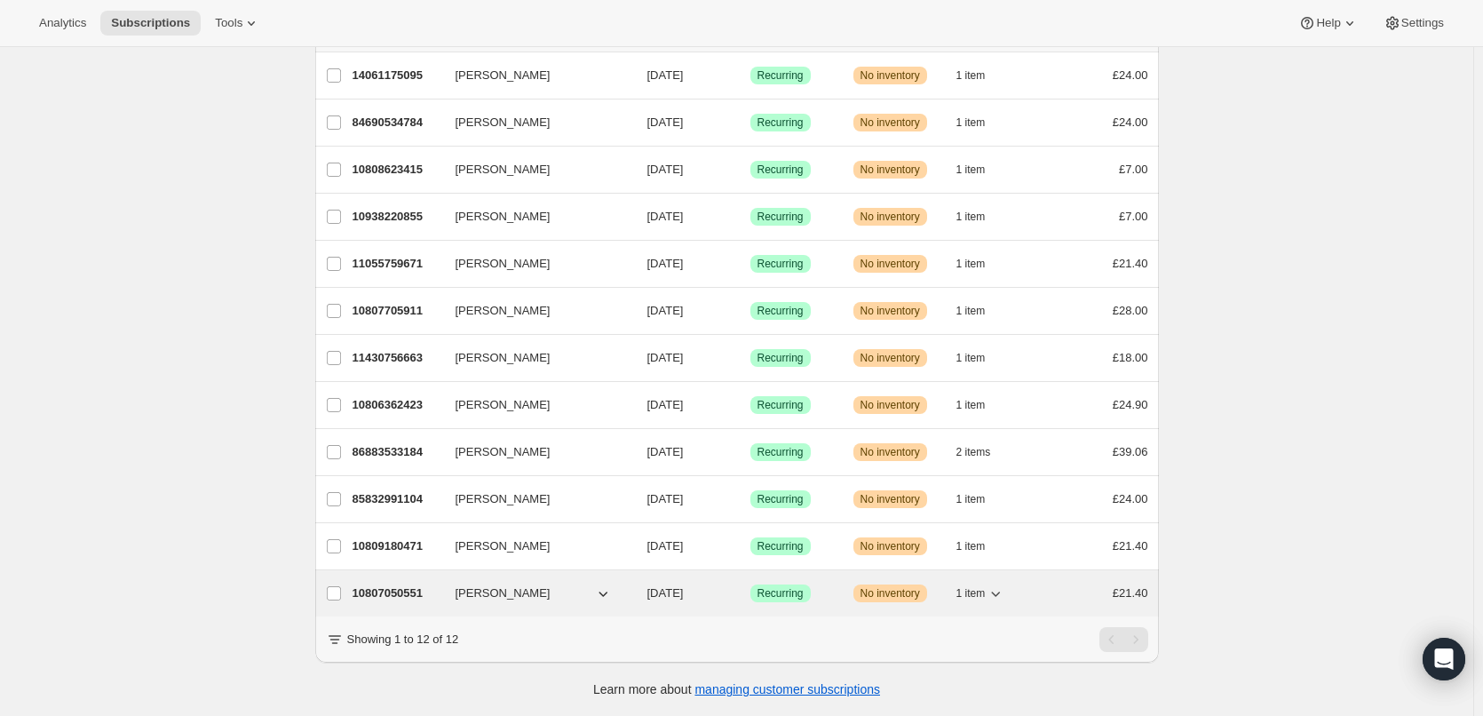
click at [403, 584] on p "10807050551" at bounding box center [397, 593] width 89 height 18
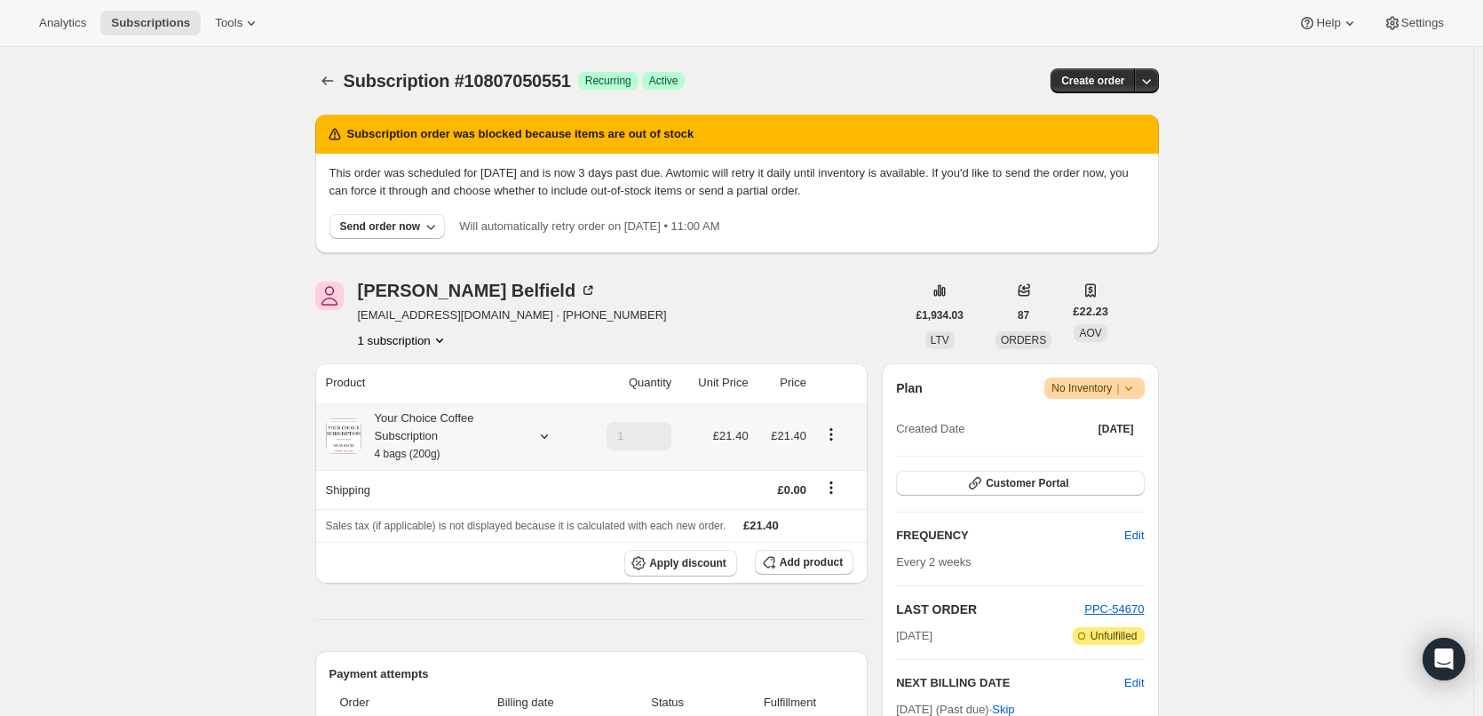
click at [420, 441] on div "Your Choice Coffee Subscription 4 bags (200g)" at bounding box center [441, 435] width 160 height 53
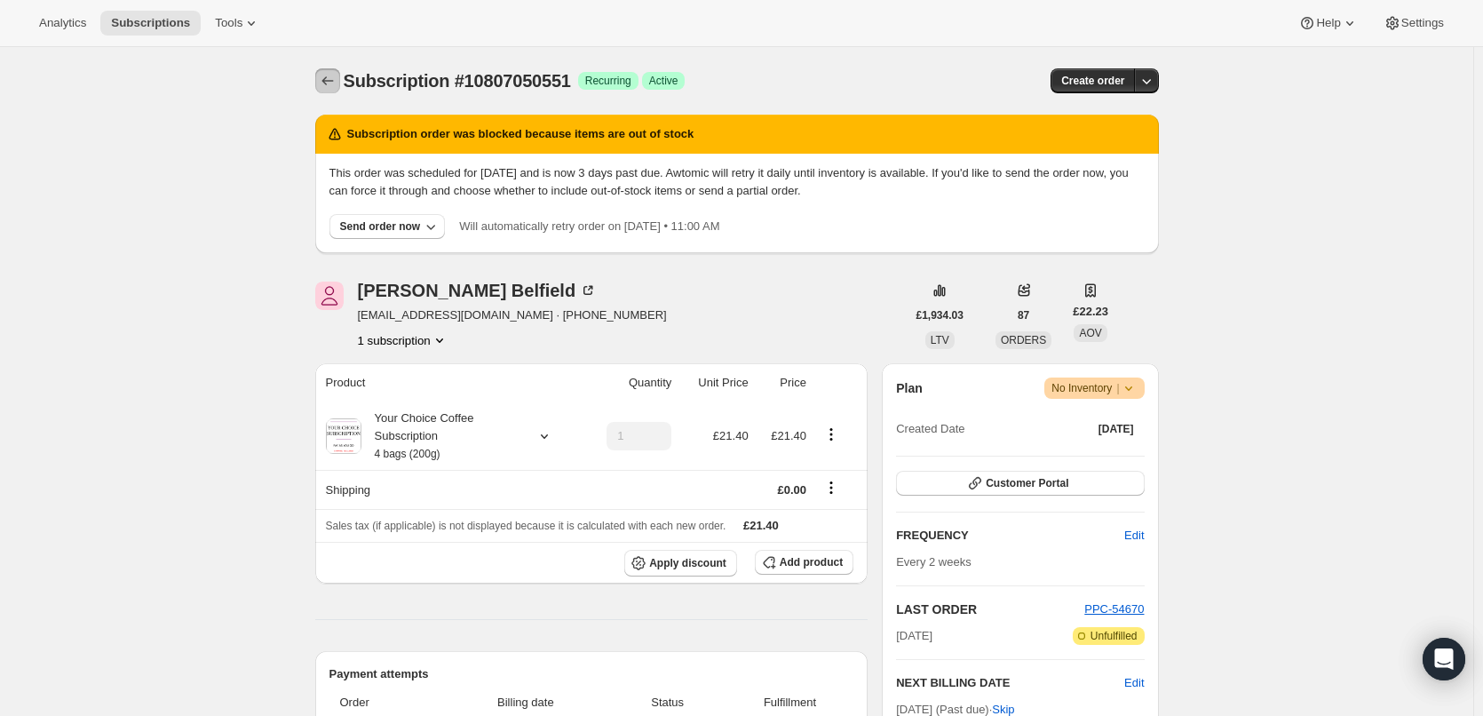
click at [329, 77] on icon "Subscriptions" at bounding box center [328, 81] width 18 height 18
